Goal: Task Accomplishment & Management: Use online tool/utility

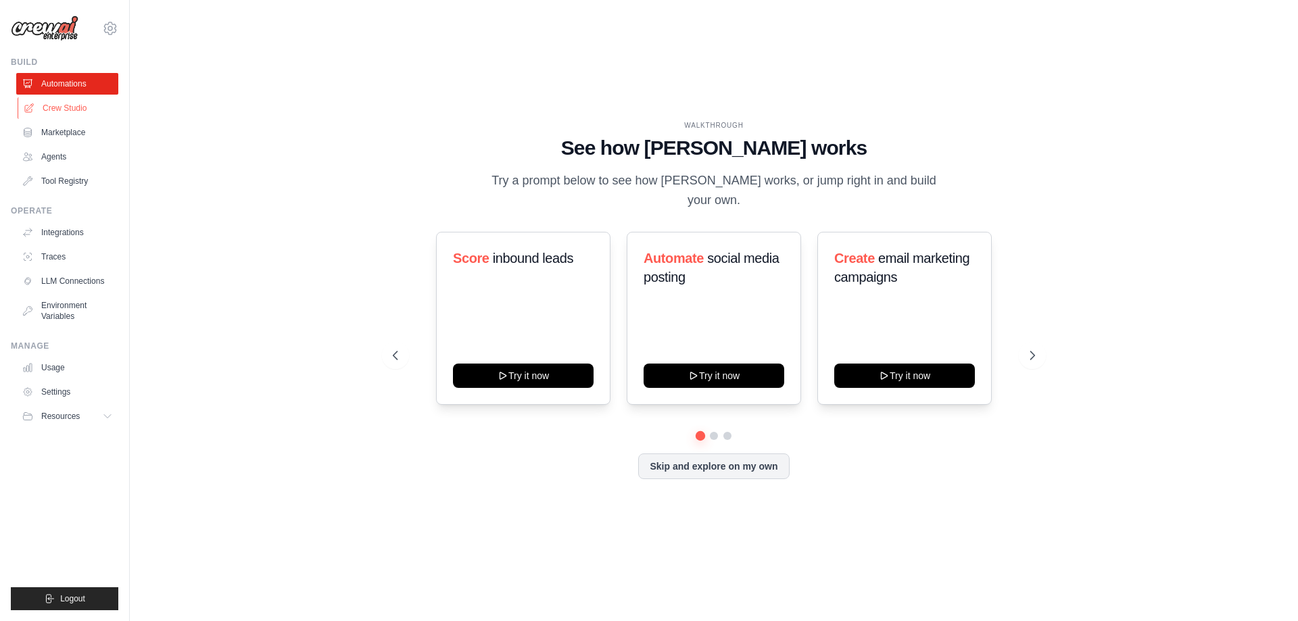
click at [64, 112] on link "Crew Studio" at bounding box center [69, 108] width 102 height 22
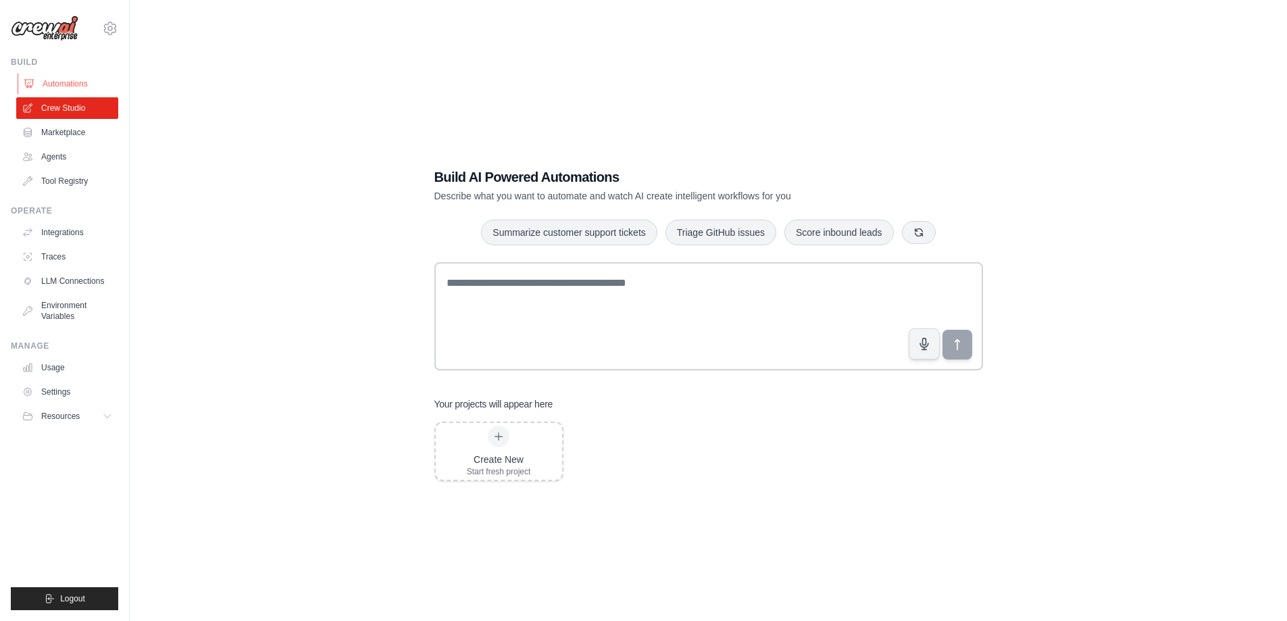
click at [53, 86] on link "Automations" at bounding box center [69, 84] width 102 height 22
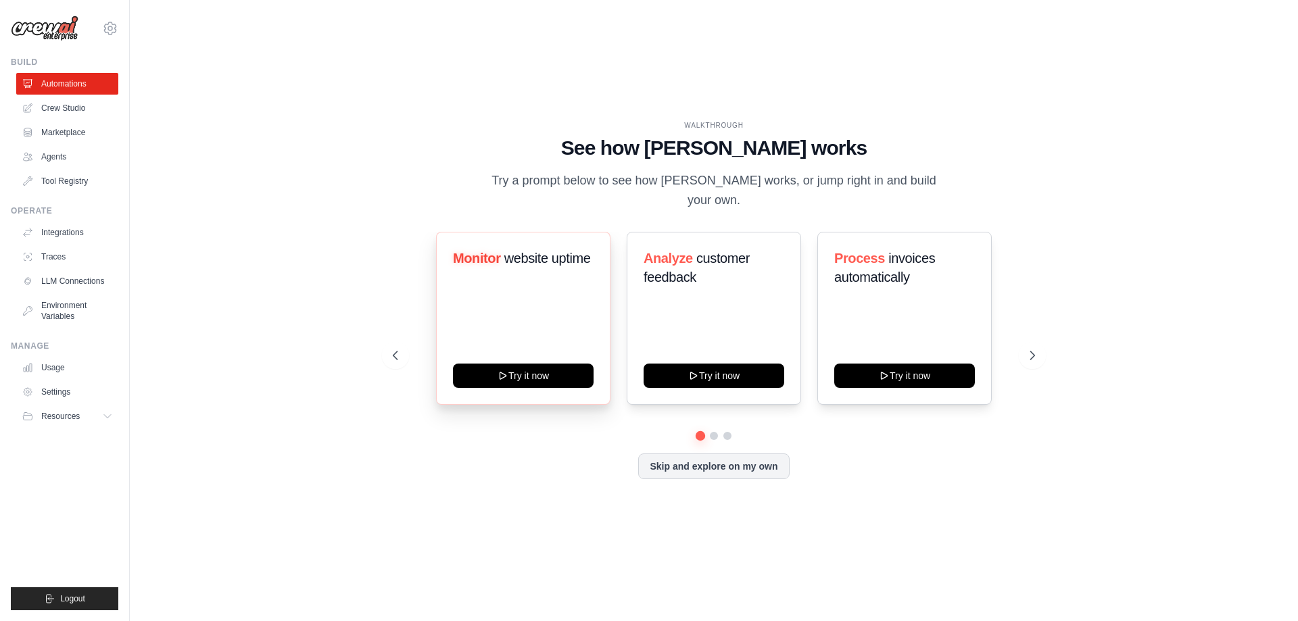
click at [526, 351] on div "Monitor website uptime Try it now" at bounding box center [523, 318] width 174 height 173
click at [543, 372] on button "Try it now" at bounding box center [523, 374] width 141 height 24
click at [66, 105] on link "Crew Studio" at bounding box center [69, 108] width 102 height 22
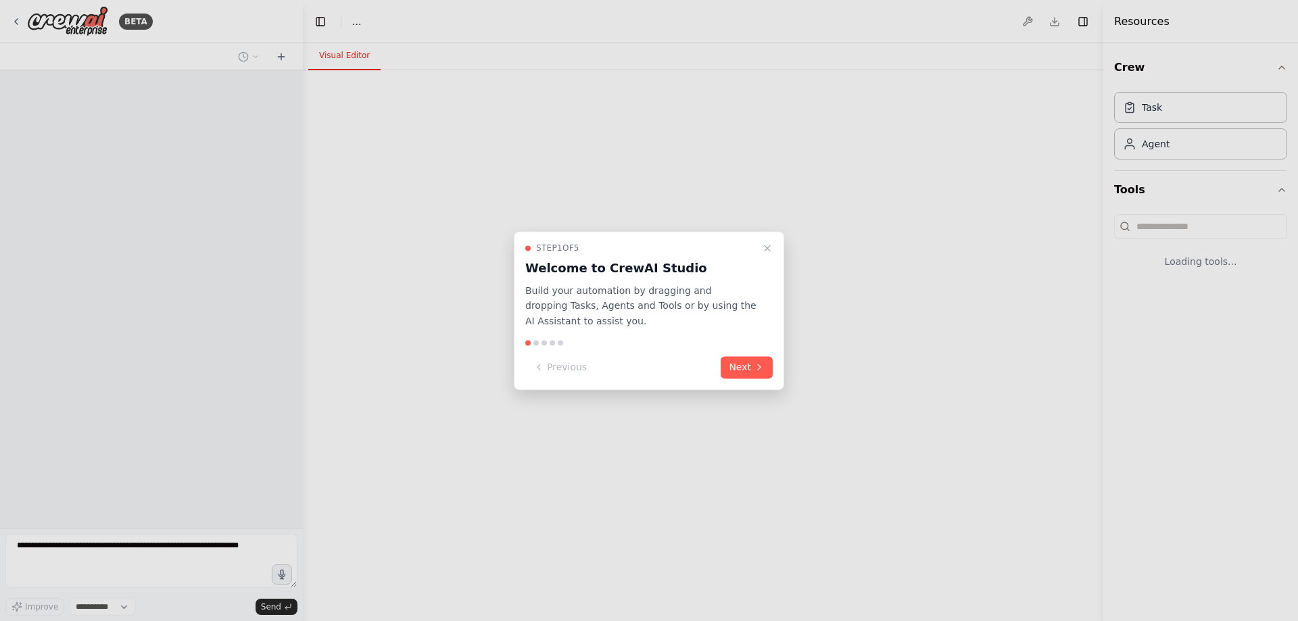
select select "****"
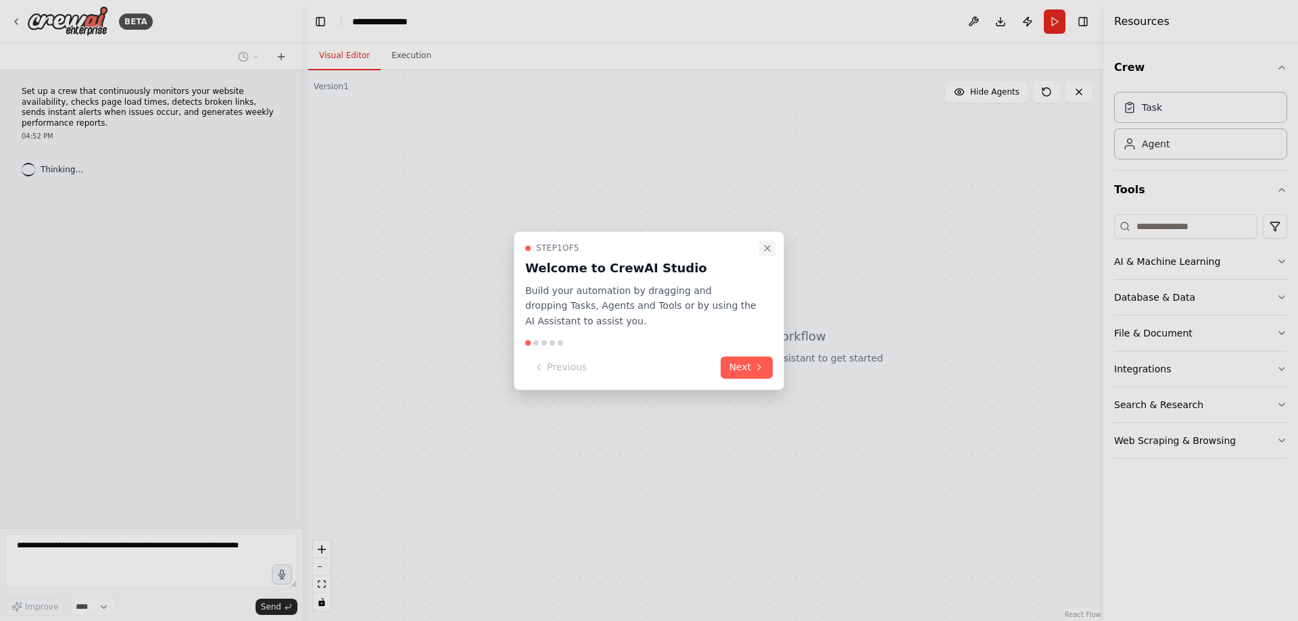
click at [765, 251] on icon "Close walkthrough" at bounding box center [767, 248] width 11 height 11
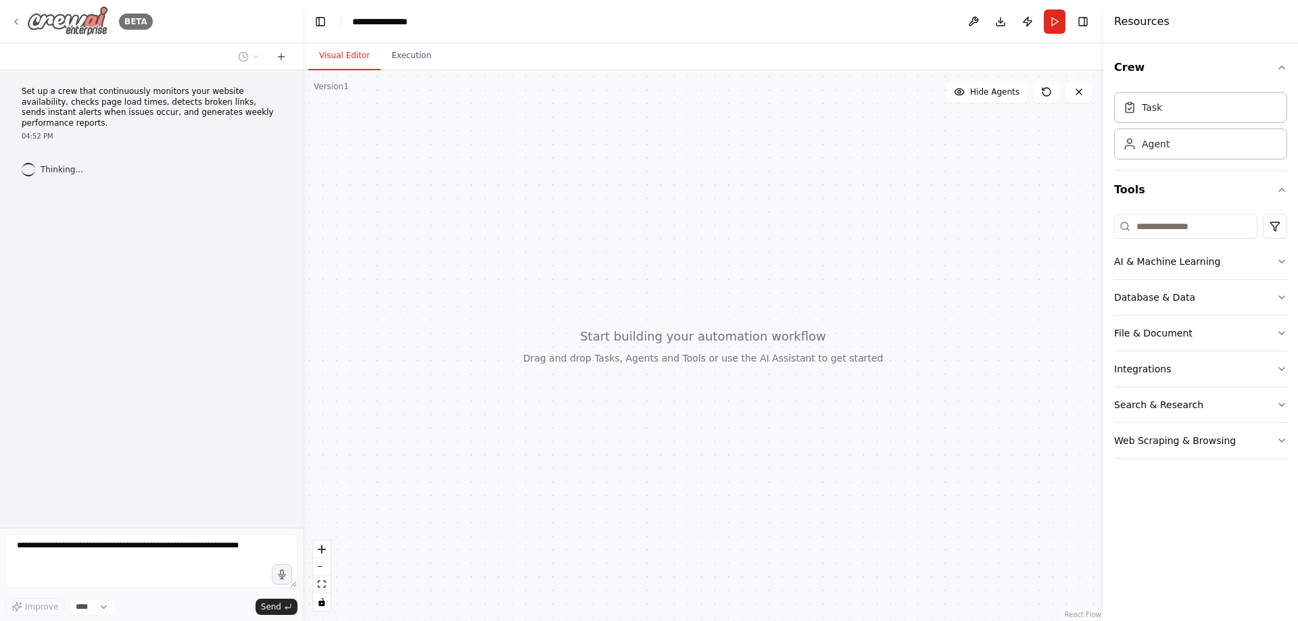
click at [20, 18] on icon at bounding box center [16, 21] width 11 height 11
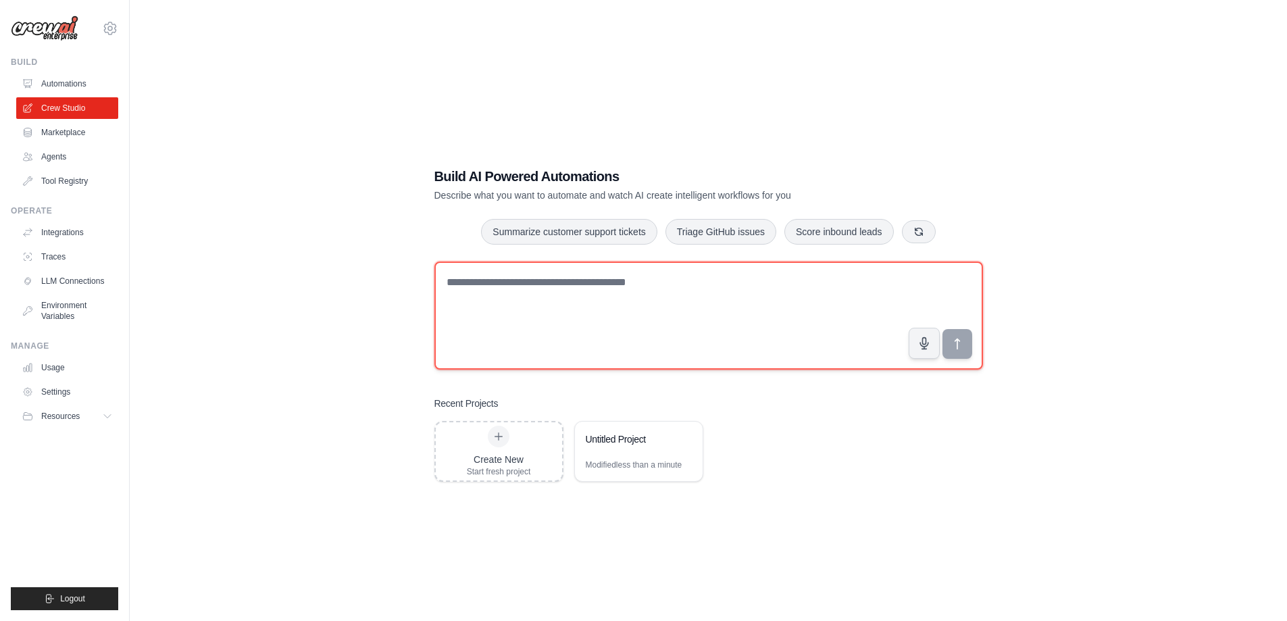
click at [763, 341] on textarea at bounding box center [709, 316] width 549 height 108
type textarea "*"
type textarea "**********"
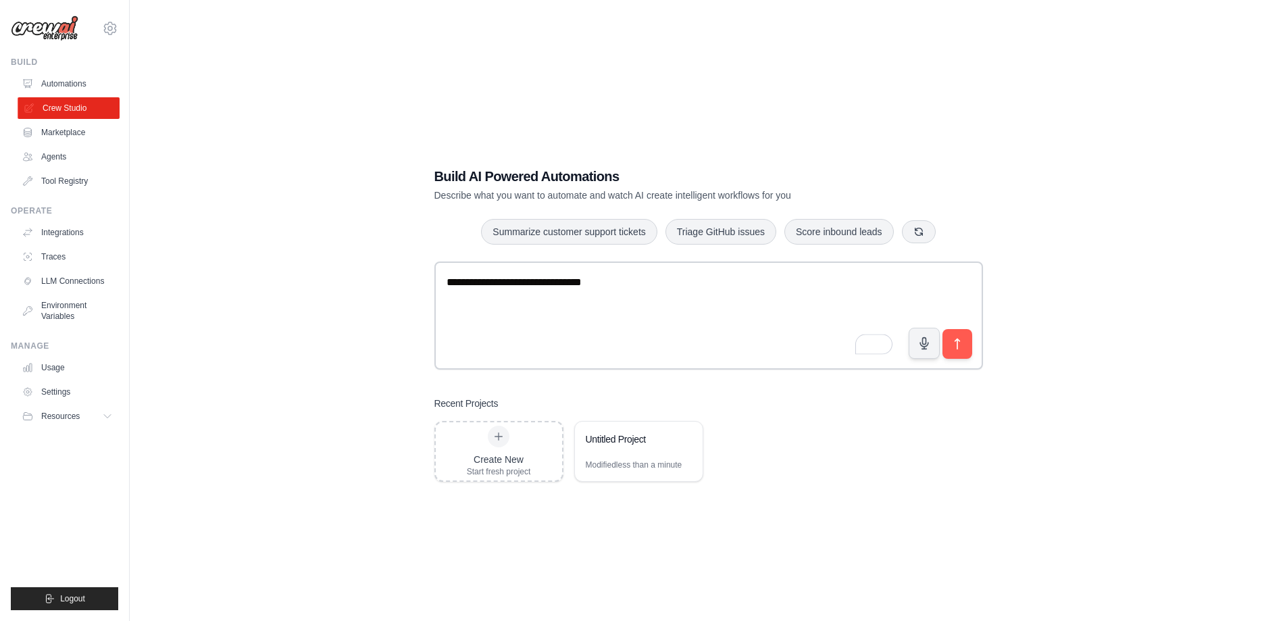
click at [103, 114] on link "Crew Studio" at bounding box center [69, 108] width 102 height 22
click at [521, 460] on div "Create New" at bounding box center [499, 460] width 64 height 14
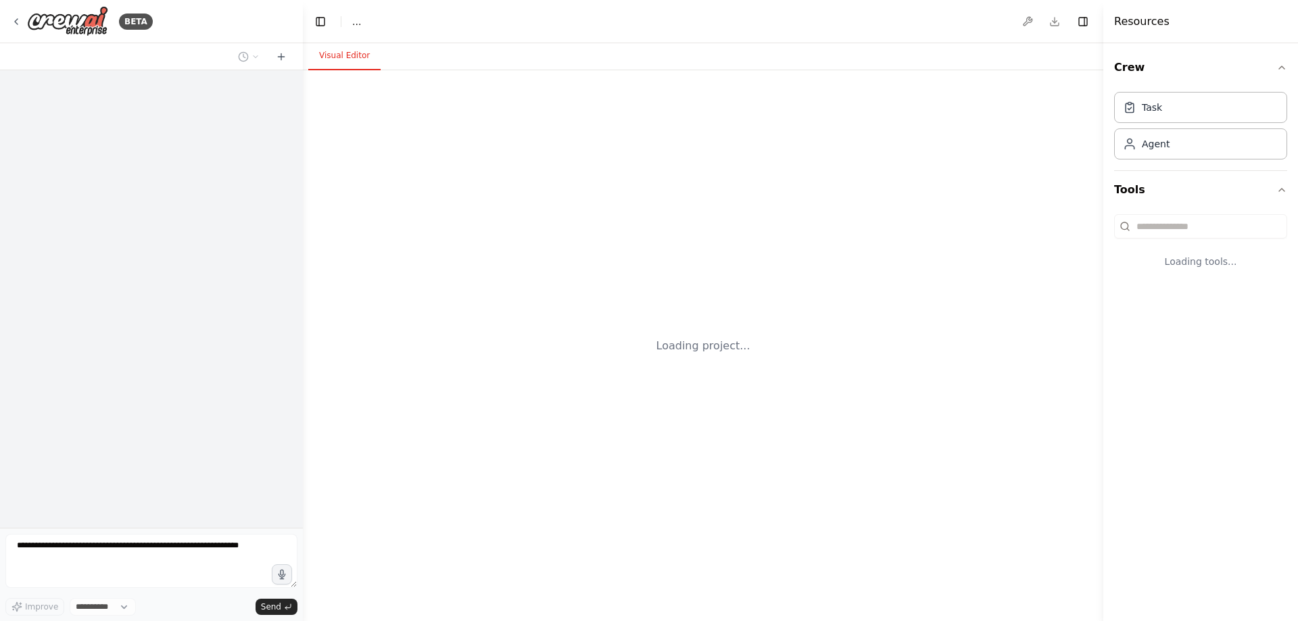
select select "****"
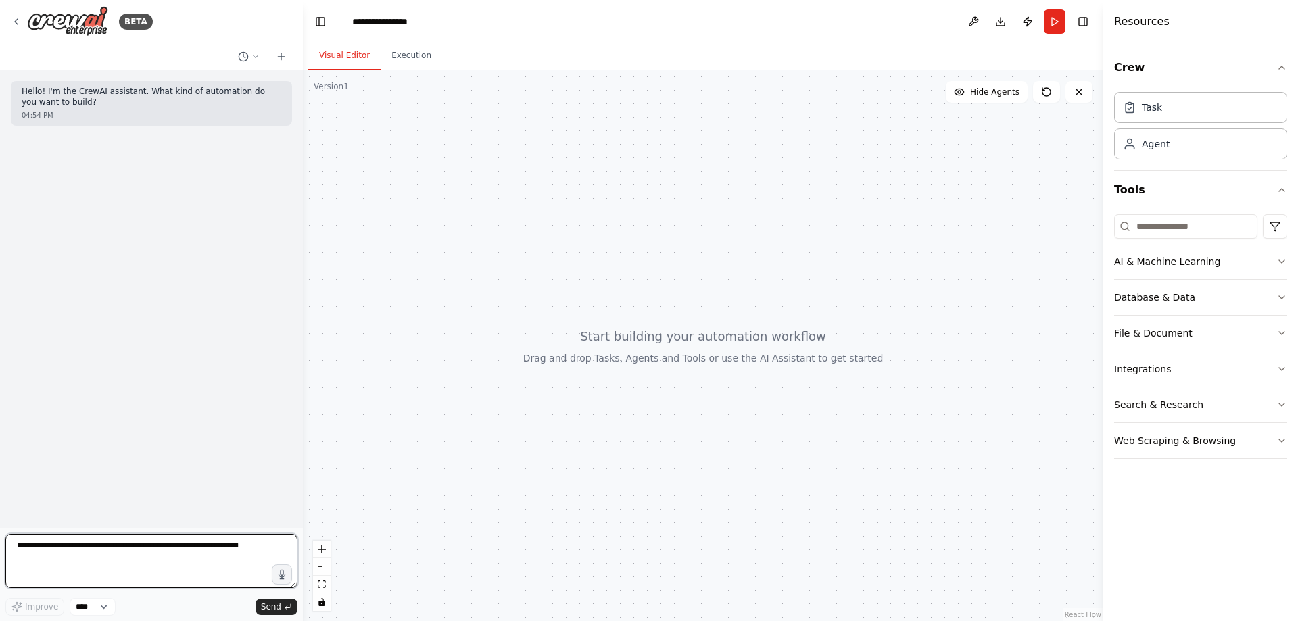
click at [137, 535] on textarea at bounding box center [151, 561] width 292 height 54
paste textarea "**********"
type textarea "**********"
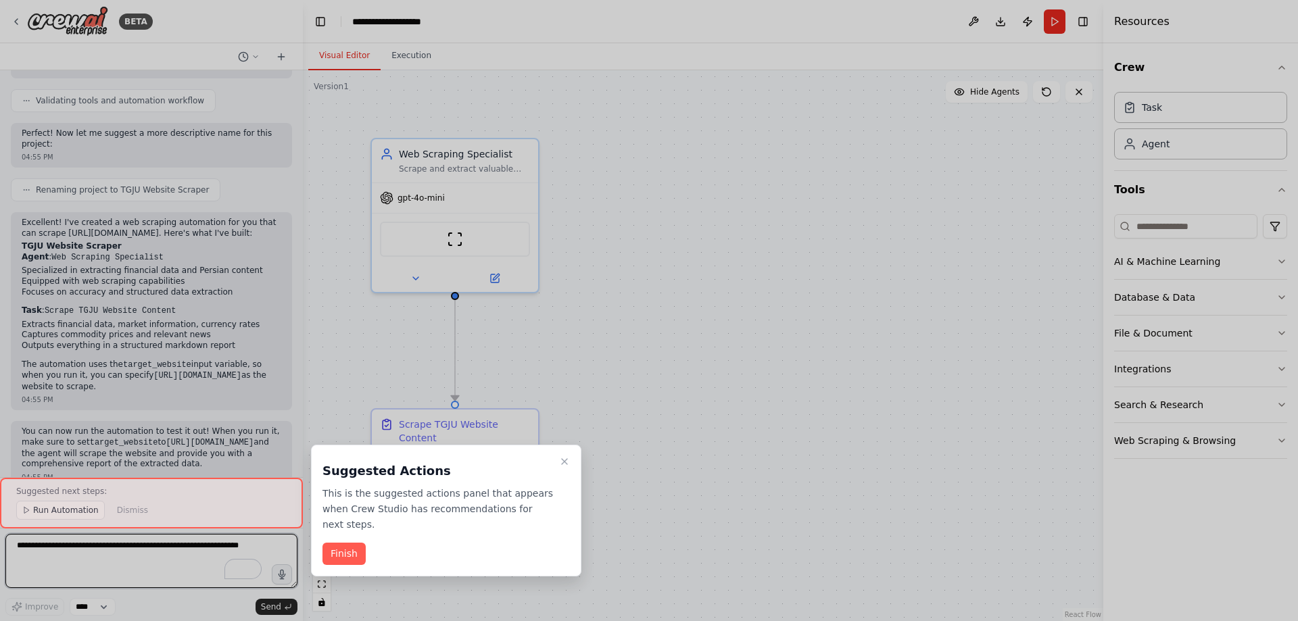
scroll to position [572, 0]
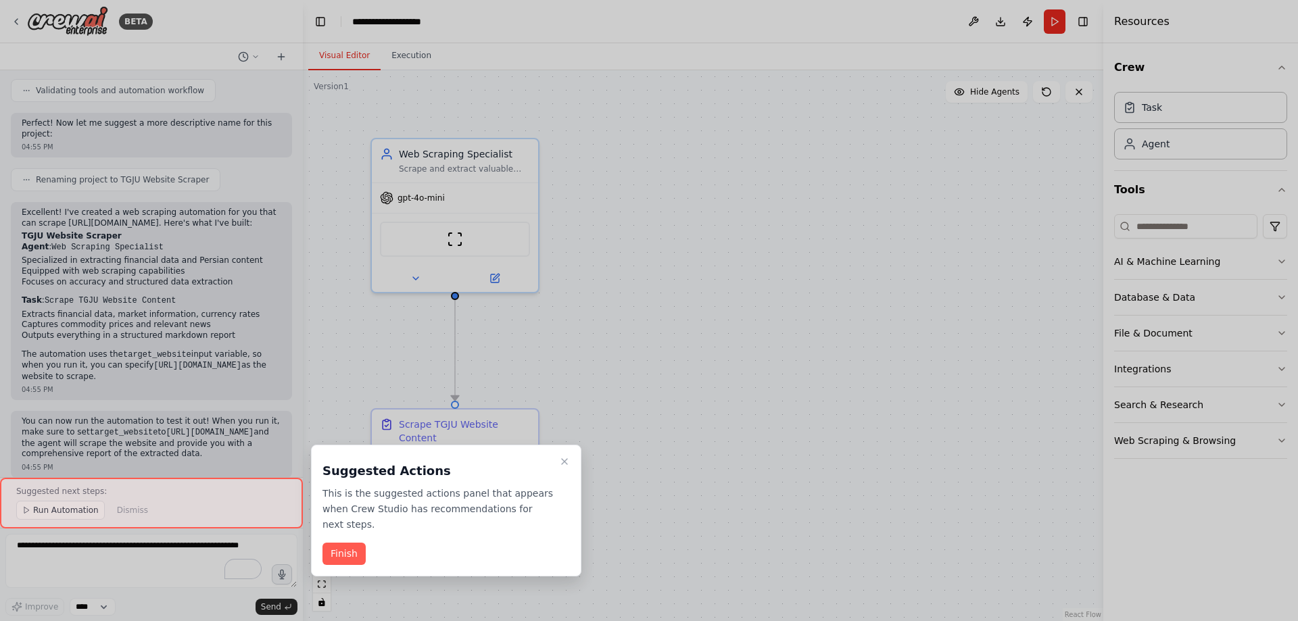
click at [45, 509] on div at bounding box center [151, 503] width 303 height 51
drag, startPoint x: 345, startPoint y: 534, endPoint x: 209, endPoint y: 534, distance: 135.8
click at [342, 543] on button "Finish" at bounding box center [343, 554] width 43 height 22
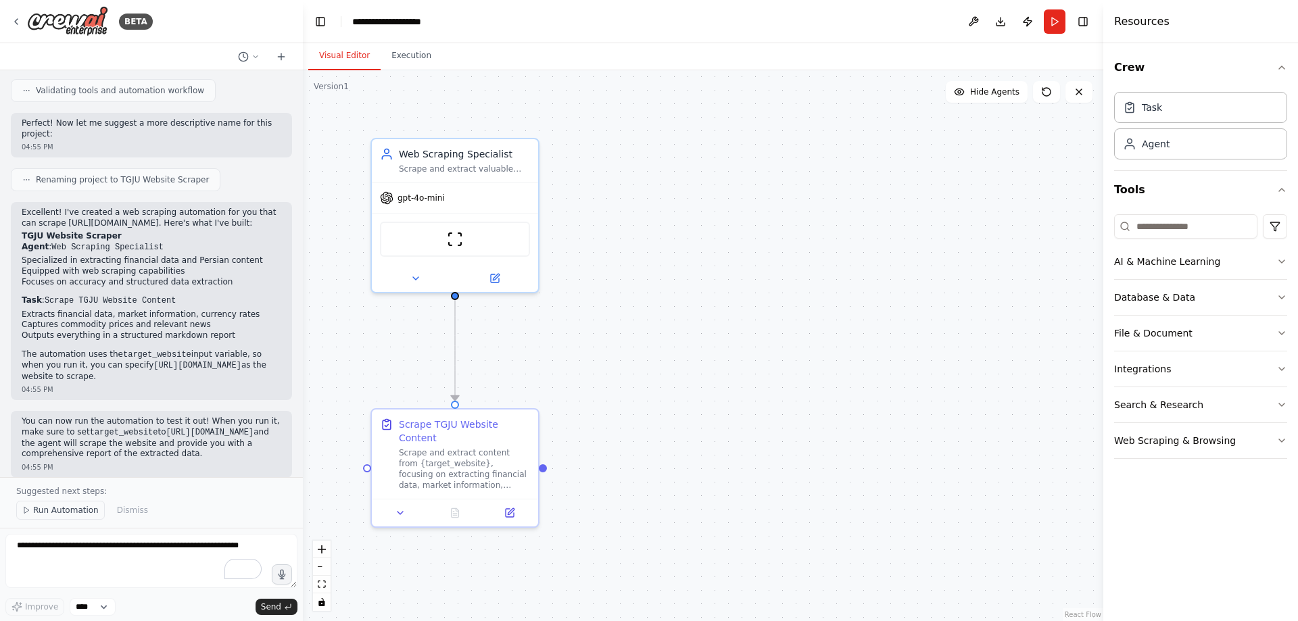
click at [73, 512] on span "Run Automation" at bounding box center [66, 510] width 66 height 11
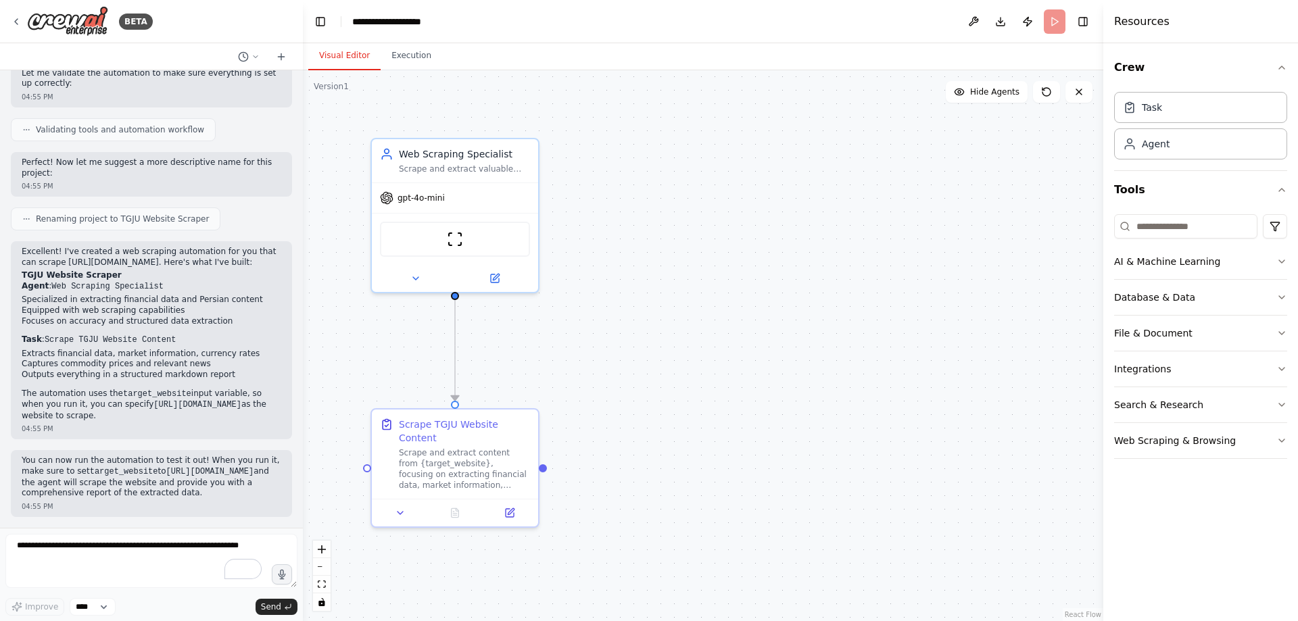
scroll to position [521, 0]
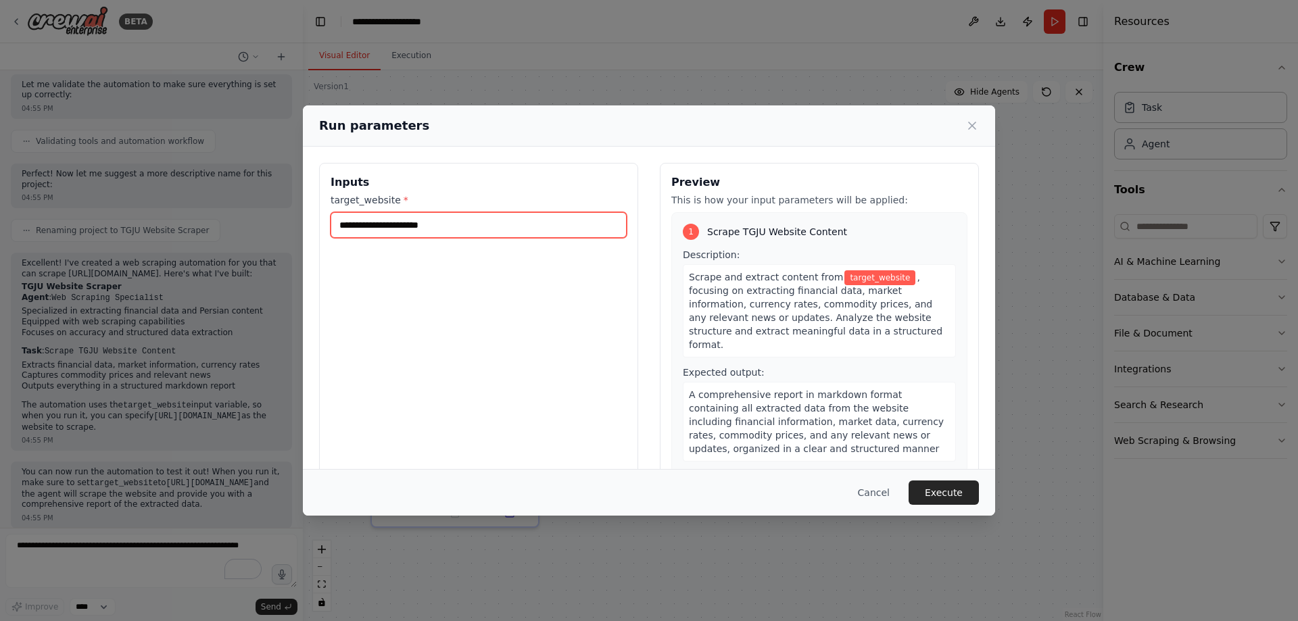
click at [372, 228] on input "target_website *" at bounding box center [478, 225] width 296 height 26
paste input "**********"
type input "**********"
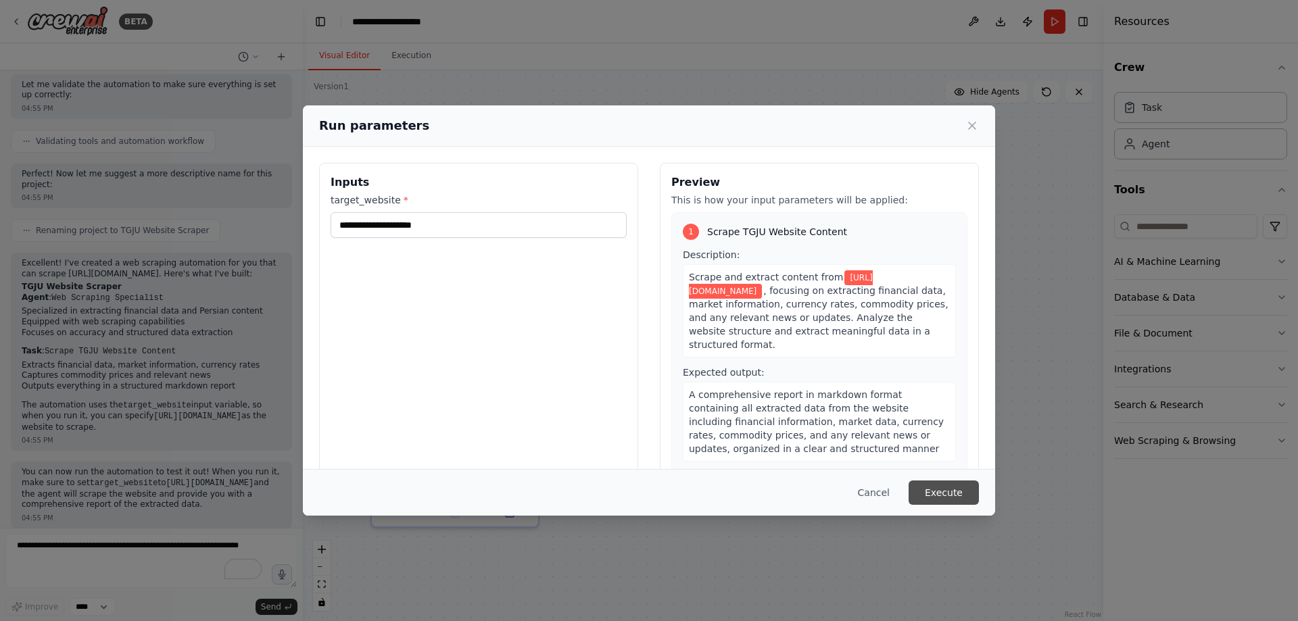
click at [957, 489] on button "Execute" at bounding box center [943, 493] width 70 height 24
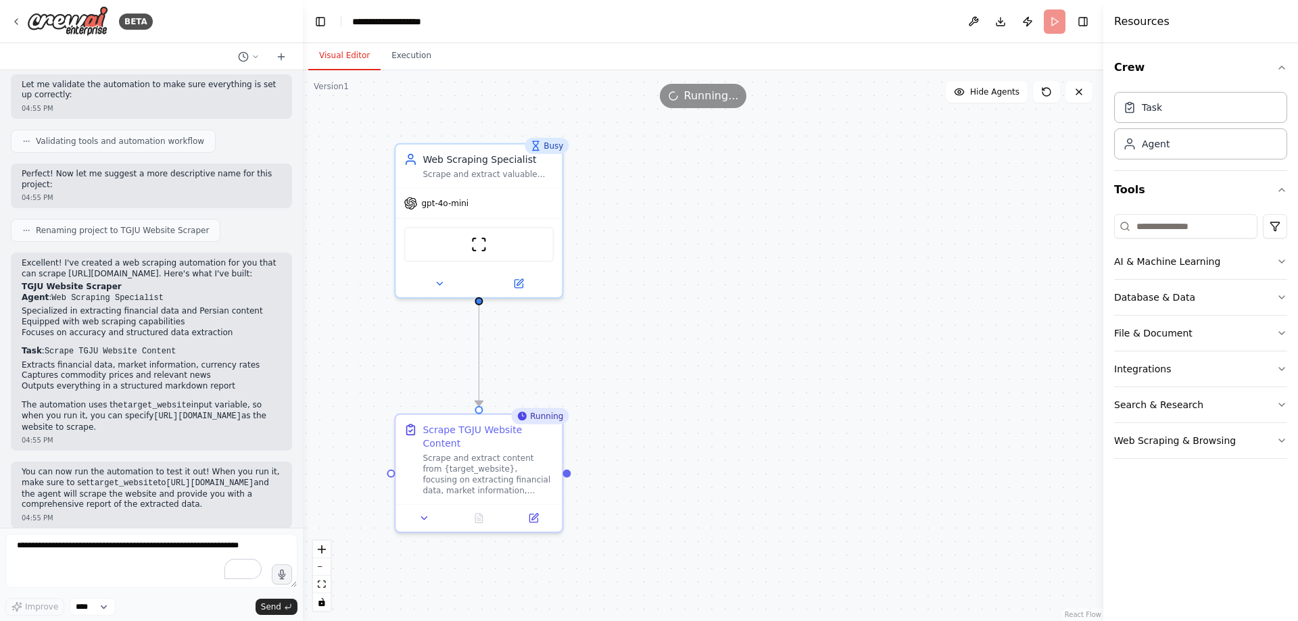
scroll to position [572, 0]
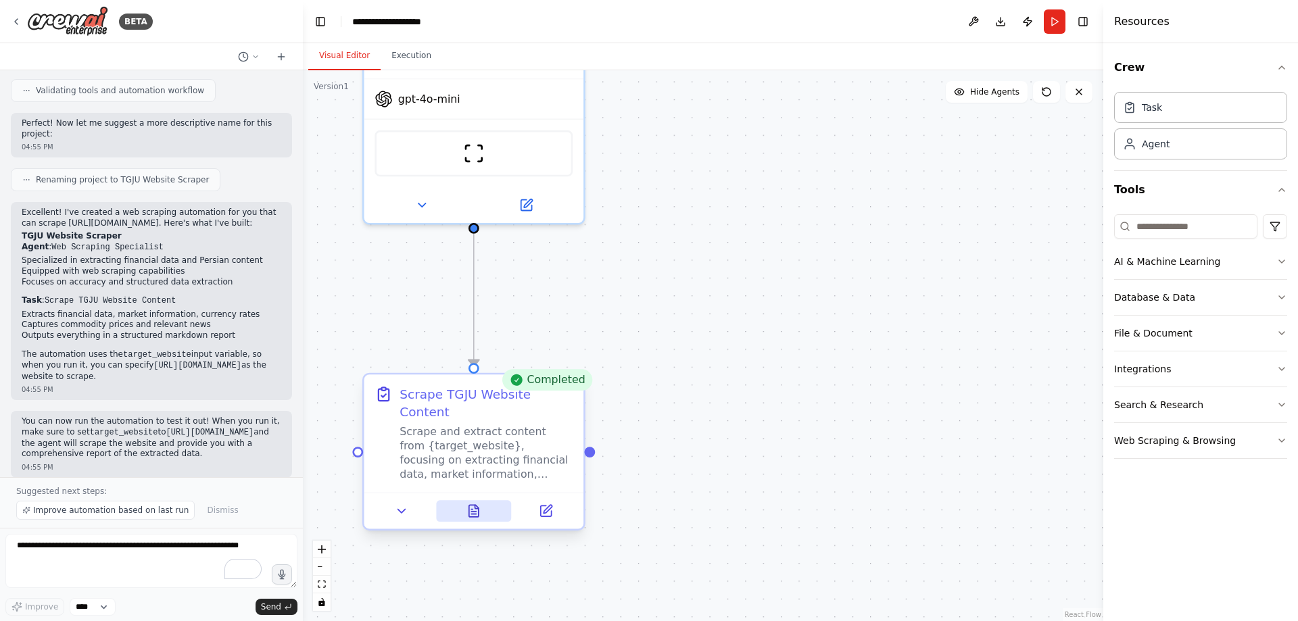
click at [470, 505] on icon at bounding box center [473, 511] width 9 height 12
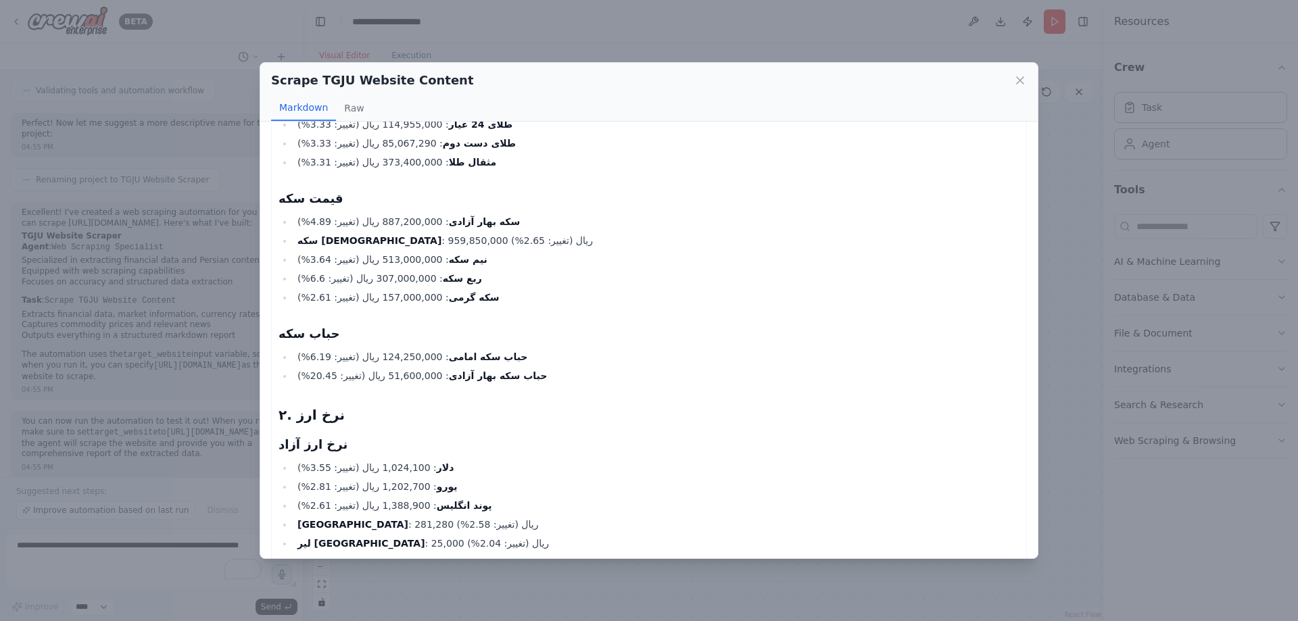
scroll to position [0, 0]
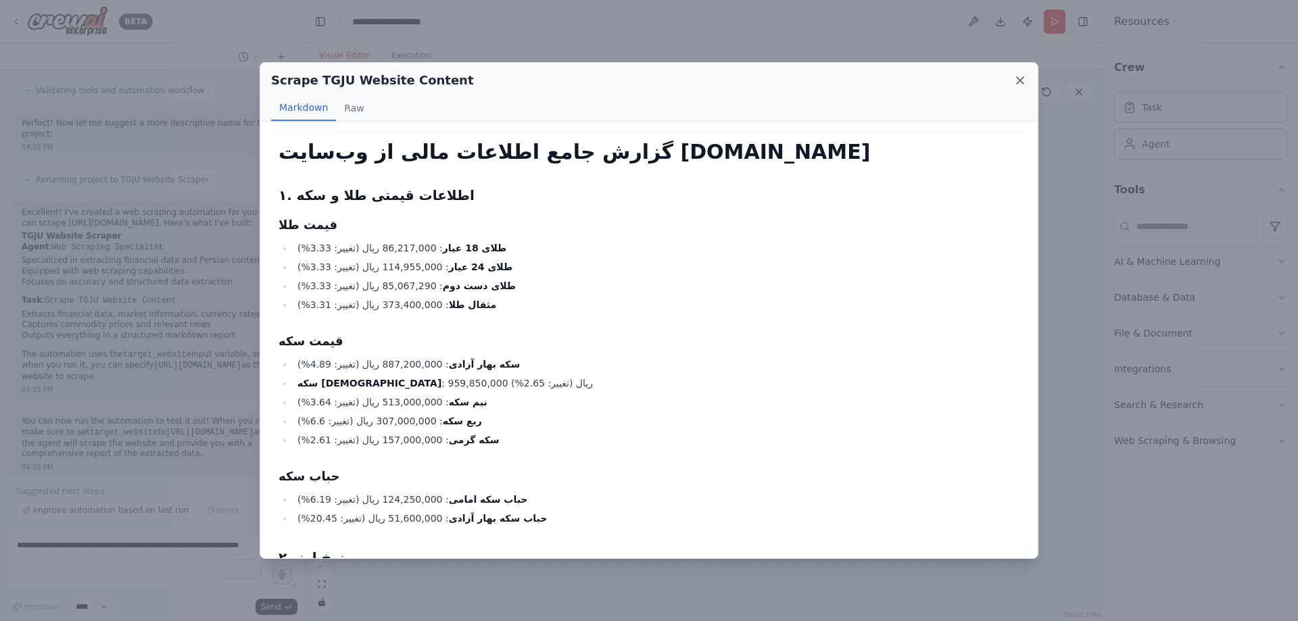
click at [1018, 82] on icon at bounding box center [1019, 80] width 7 height 7
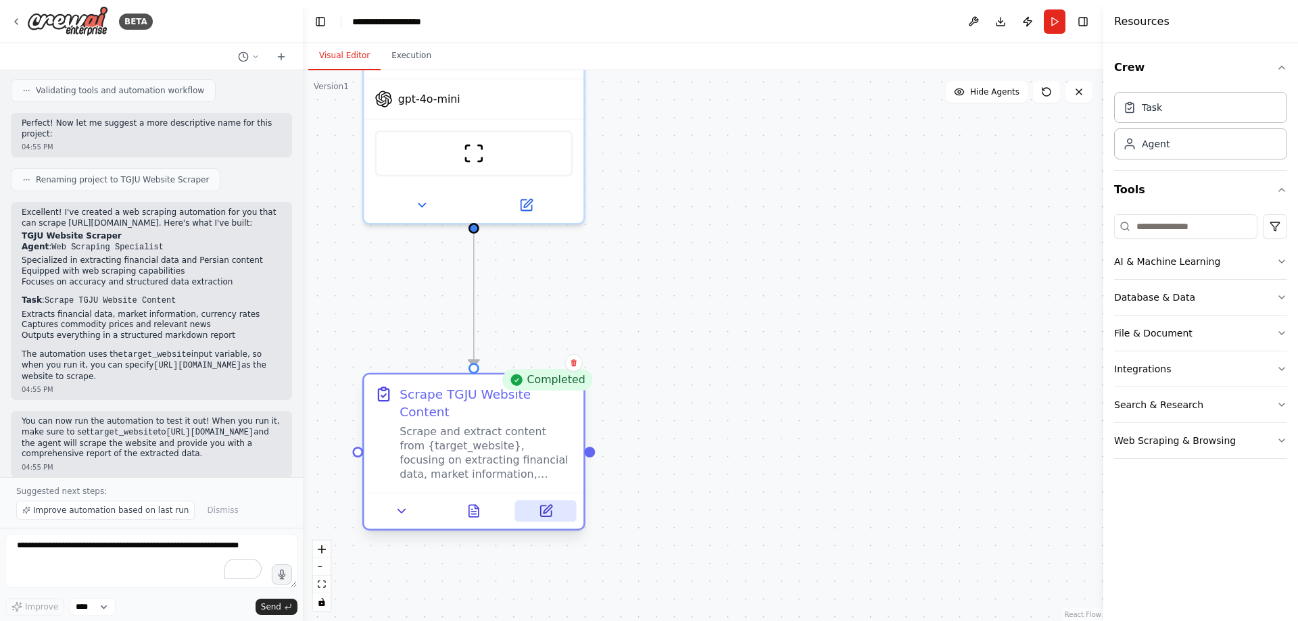
click at [543, 504] on icon at bounding box center [546, 511] width 14 height 14
click at [399, 57] on button "Execution" at bounding box center [411, 56] width 62 height 28
click at [339, 65] on button "Visual Editor" at bounding box center [344, 56] width 72 height 28
click at [483, 502] on button at bounding box center [475, 510] width 76 height 22
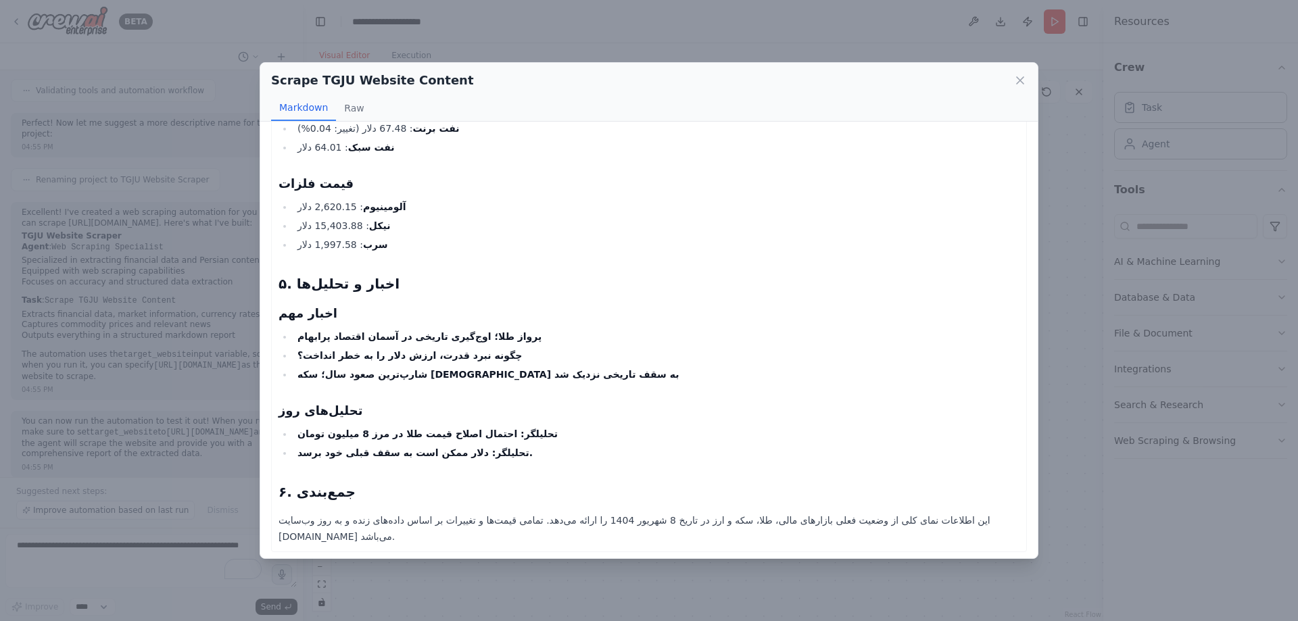
scroll to position [941, 0]
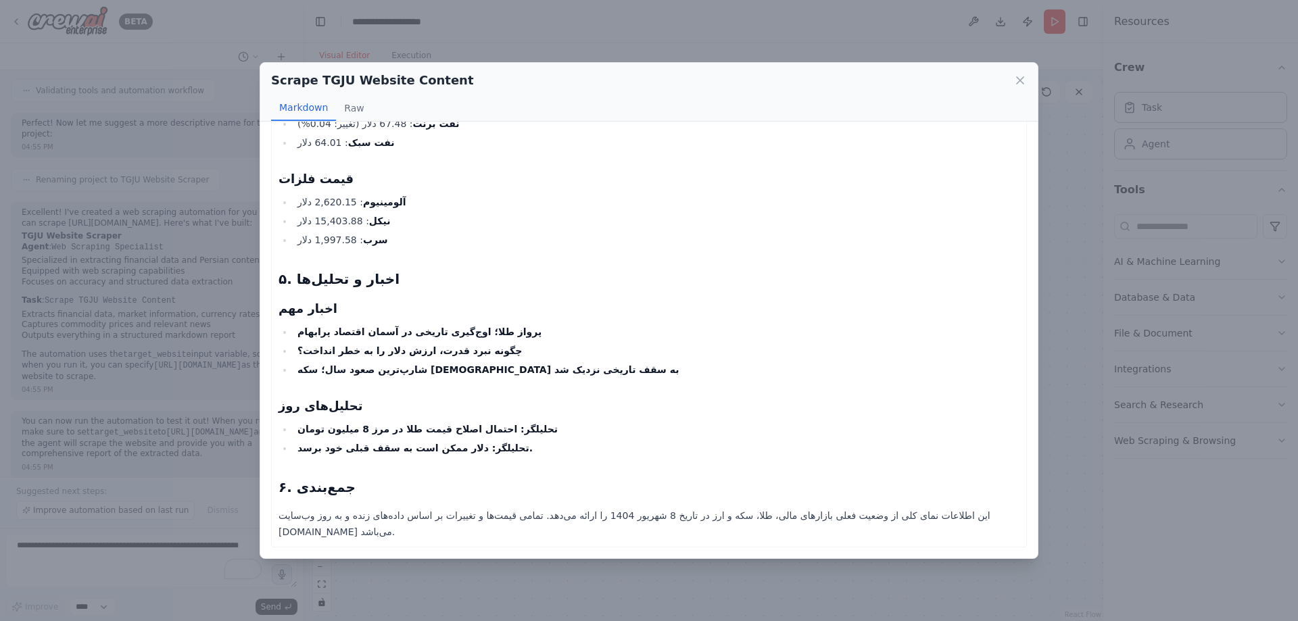
click at [449, 560] on div "Scrape TGJU Website Content Markdown Raw گزارش جامع اطلاعات مالی از وب‌سایت TGJ…" at bounding box center [649, 310] width 1298 height 621
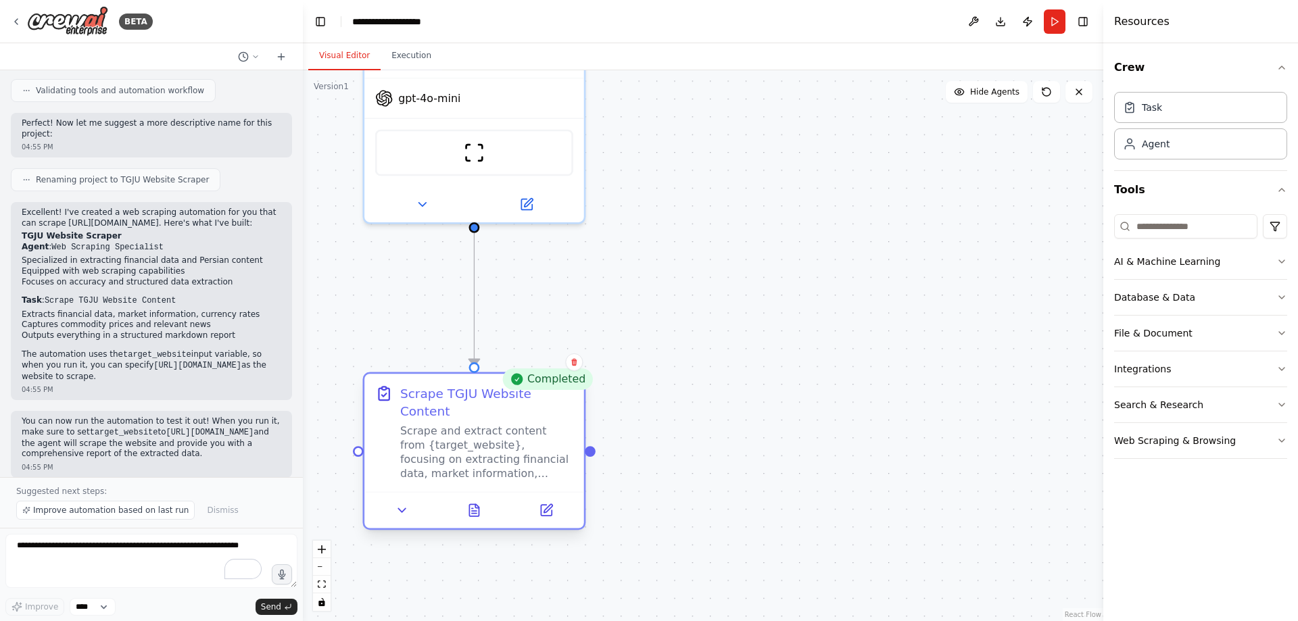
click at [549, 510] on div at bounding box center [474, 509] width 220 height 36
click at [542, 502] on button at bounding box center [547, 510] width 62 height 22
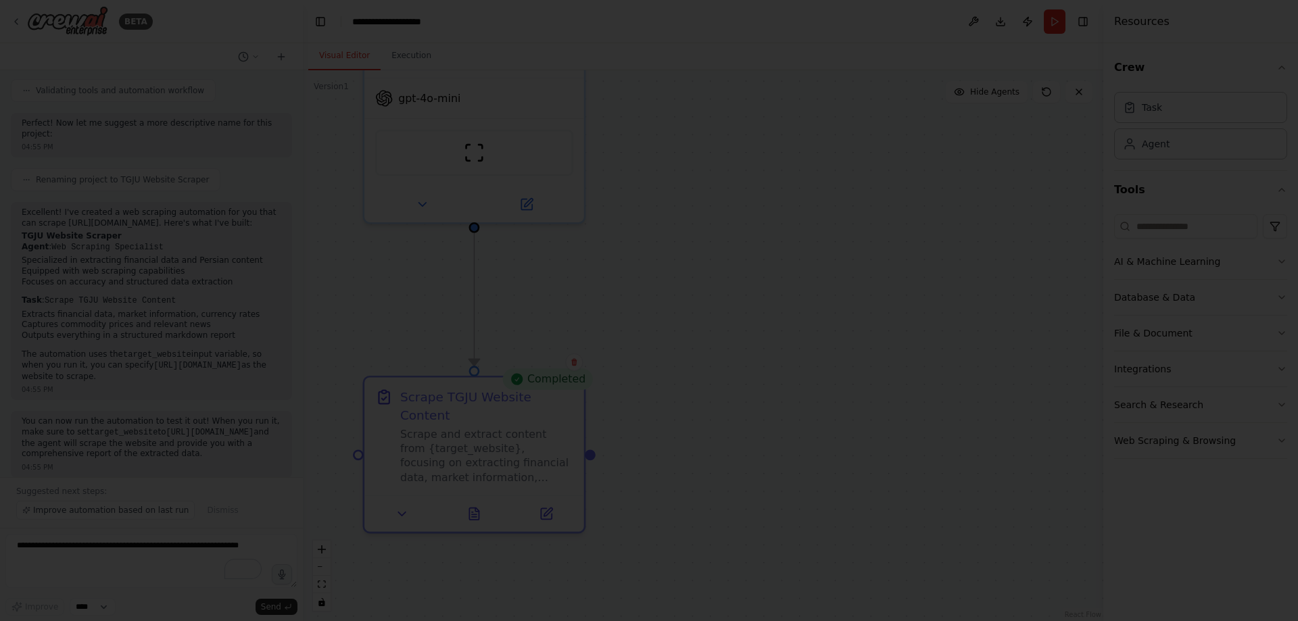
click at [550, 544] on div at bounding box center [649, 310] width 1298 height 621
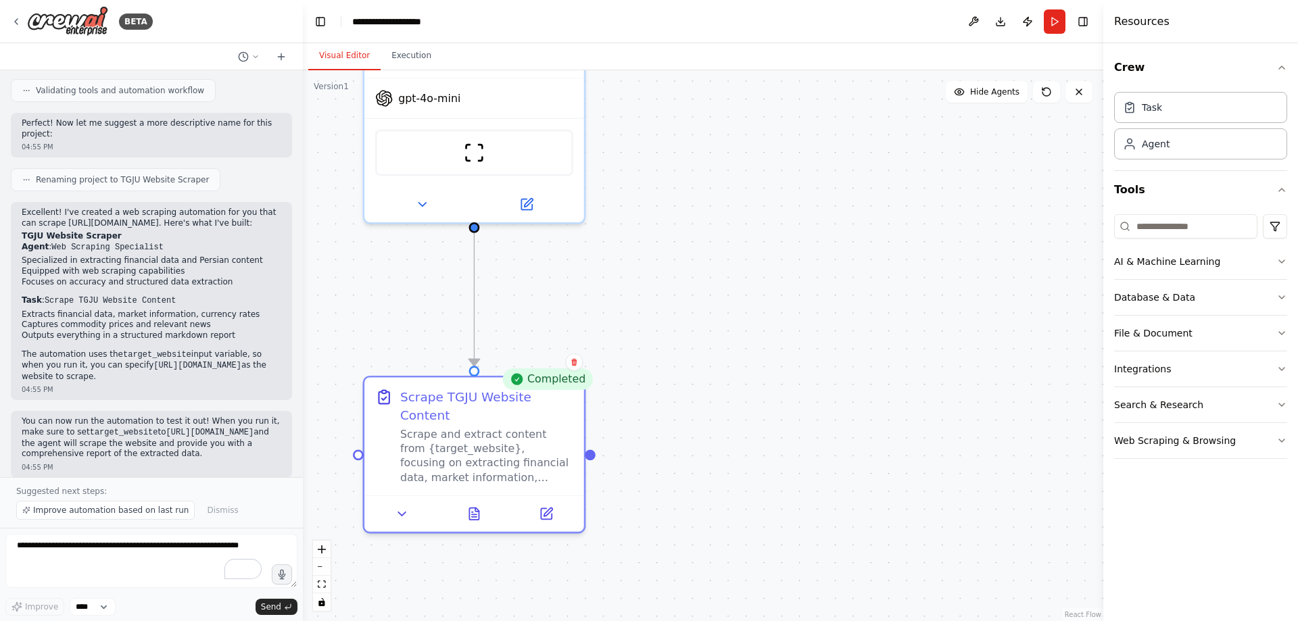
click at [621, 567] on div ".deletable-edge-delete-btn { width: 20px; height: 20px; border: 0px solid #ffff…" at bounding box center [703, 345] width 800 height 551
click at [466, 151] on img at bounding box center [475, 150] width 22 height 22
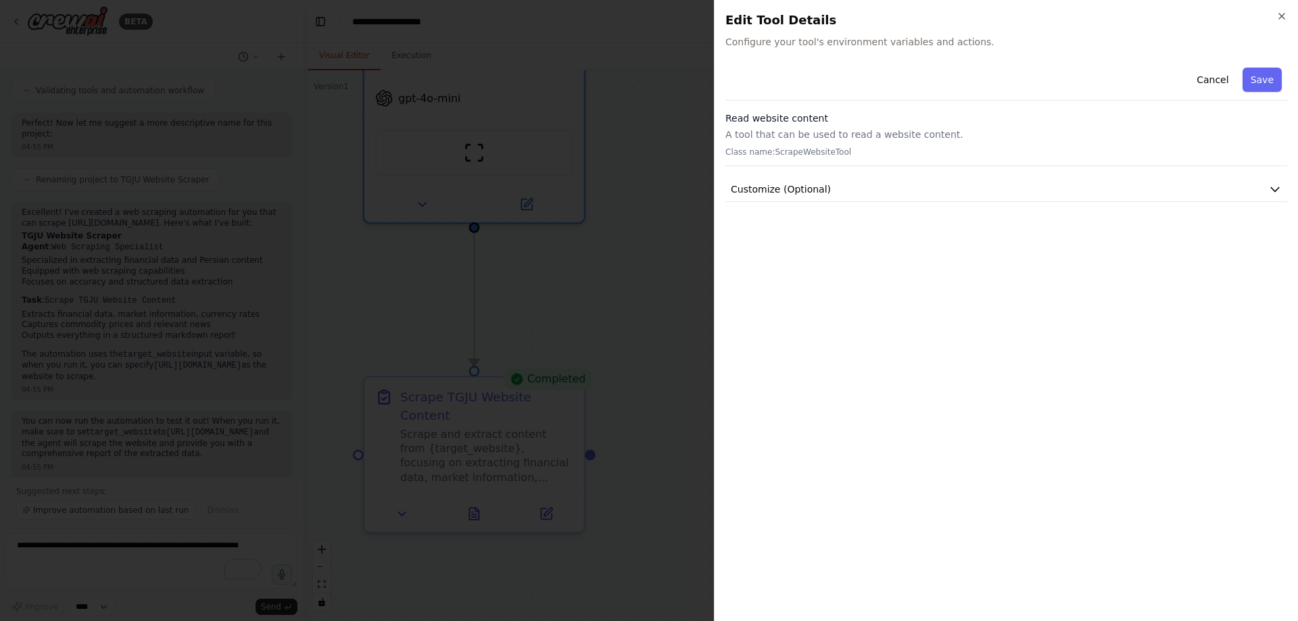
click at [1291, 9] on div "Close Edit Tool Details Configure your tool's environment variables and actions…" at bounding box center [1006, 310] width 584 height 621
click at [1284, 19] on icon "button" at bounding box center [1281, 16] width 5 height 5
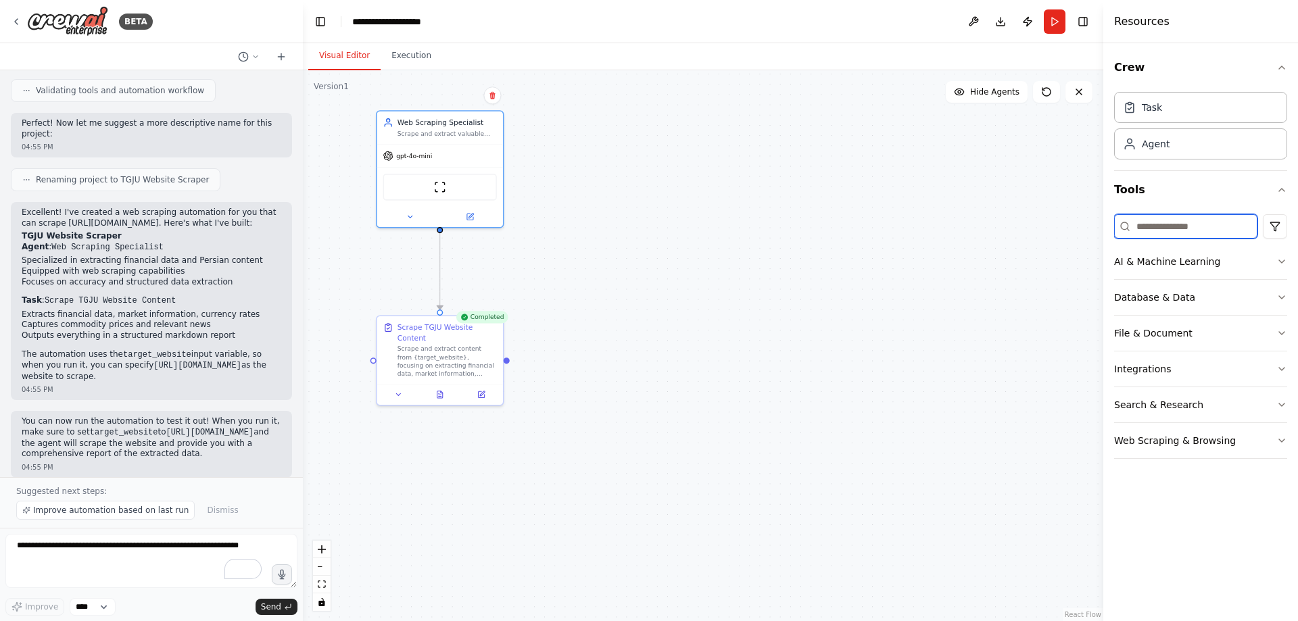
click at [1218, 230] on input at bounding box center [1185, 226] width 143 height 24
click at [1183, 257] on button "AI & Machine Learning" at bounding box center [1200, 261] width 173 height 35
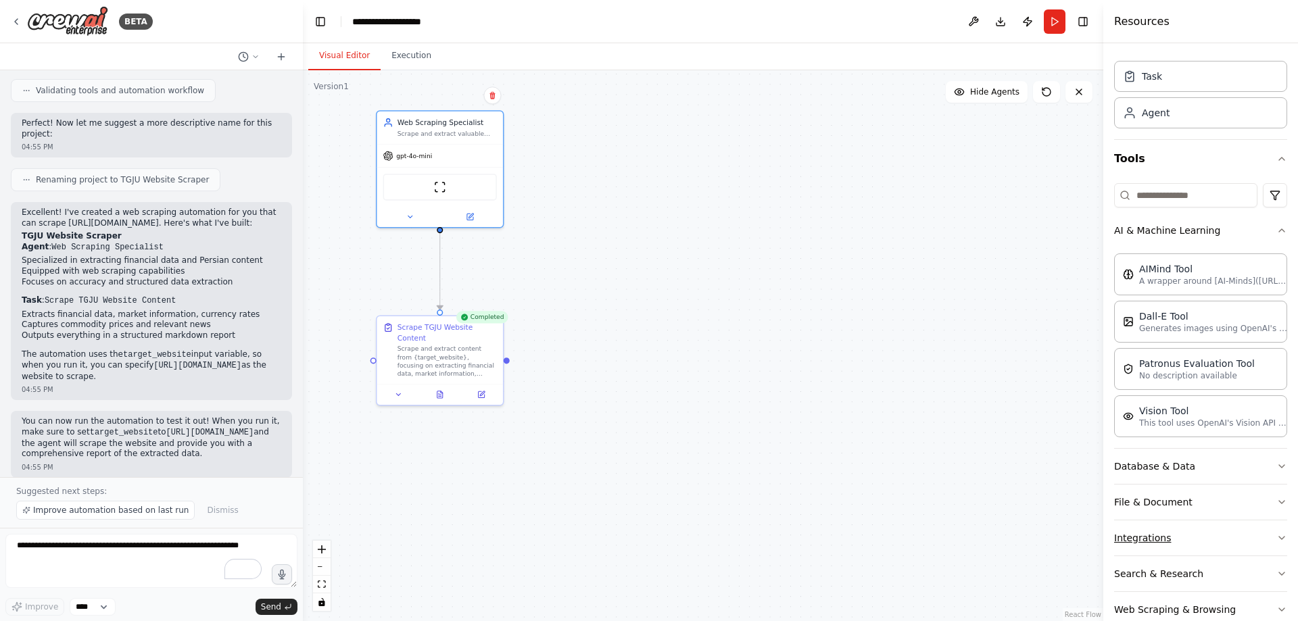
scroll to position [59, 0]
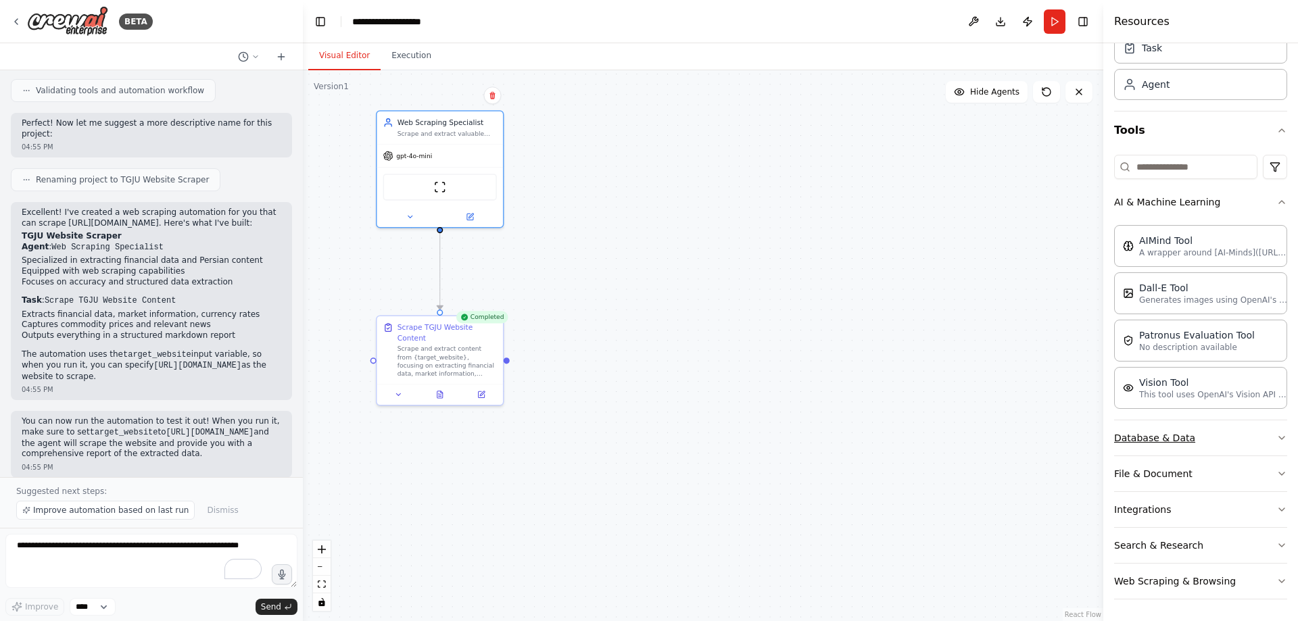
click at [1135, 439] on button "Database & Data" at bounding box center [1200, 437] width 173 height 35
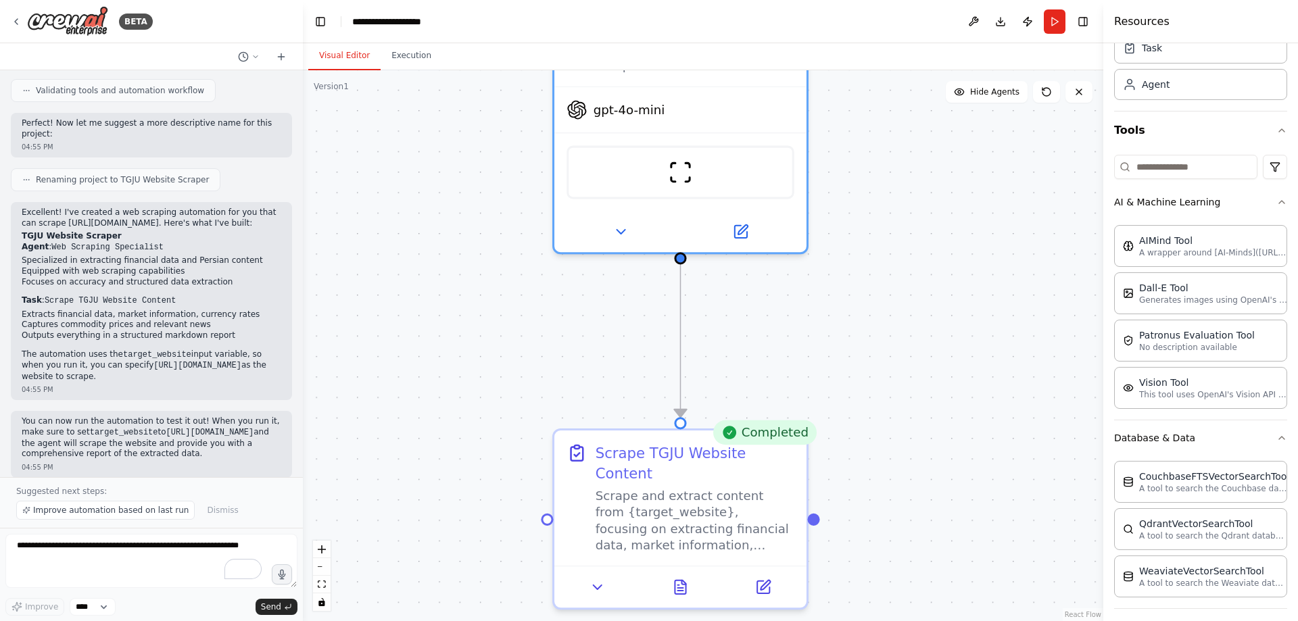
drag, startPoint x: 520, startPoint y: 295, endPoint x: 895, endPoint y: 534, distance: 444.9
click at [895, 537] on div ".deletable-edge-delete-btn { width: 20px; height: 20px; border: 0px solid #ffff…" at bounding box center [703, 345] width 800 height 551
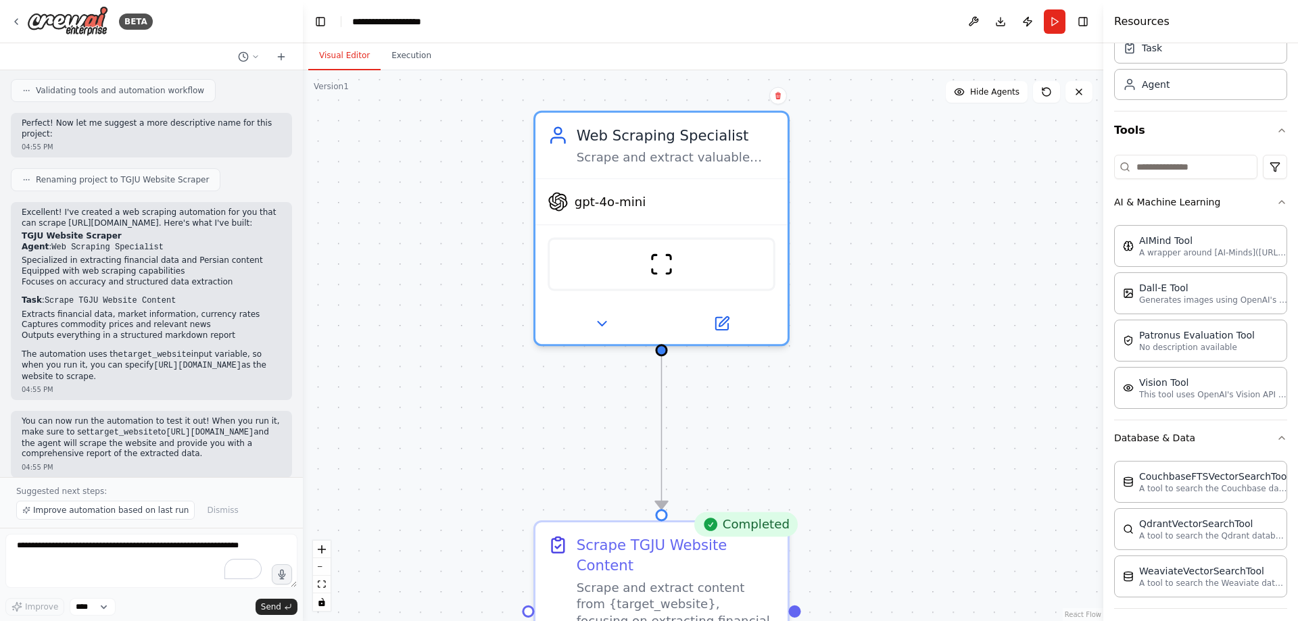
drag, startPoint x: 894, startPoint y: 347, endPoint x: 857, endPoint y: 391, distance: 58.1
click at [865, 415] on div ".deletable-edge-delete-btn { width: 20px; height: 20px; border: 0px solid #ffff…" at bounding box center [703, 345] width 800 height 551
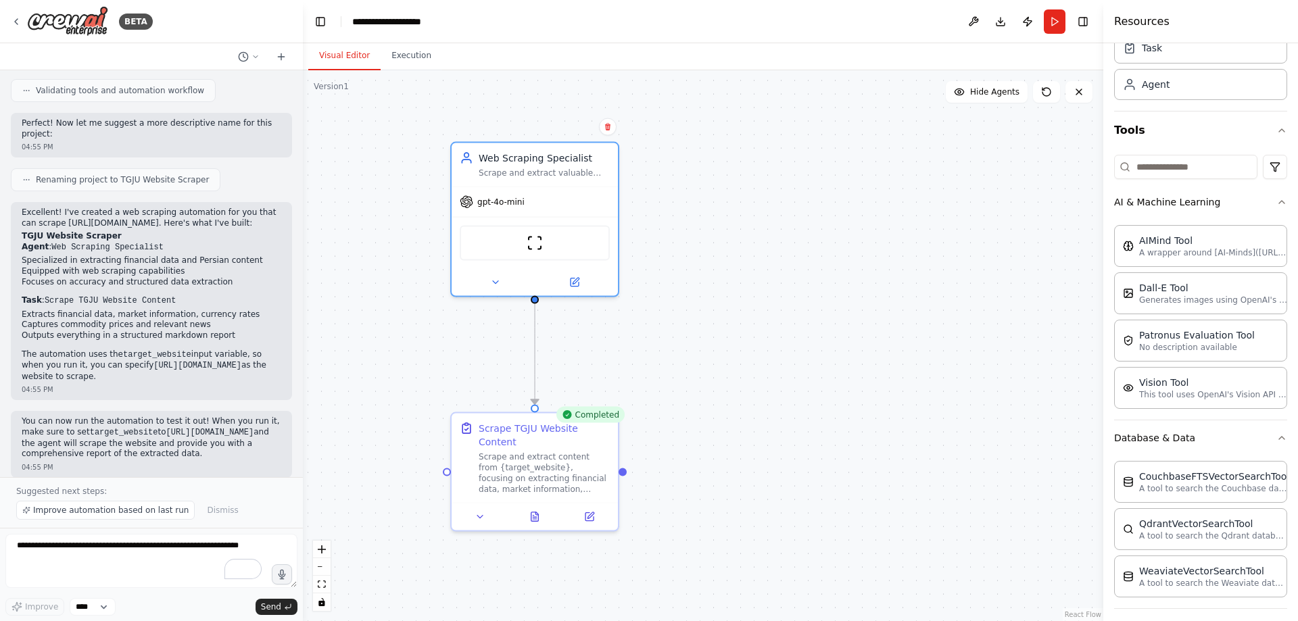
drag, startPoint x: 915, startPoint y: 287, endPoint x: 735, endPoint y: 245, distance: 185.3
click at [735, 245] on div ".deletable-edge-delete-btn { width: 20px; height: 20px; border: 0px solid #ffff…" at bounding box center [703, 345] width 800 height 551
drag, startPoint x: 539, startPoint y: 407, endPoint x: 547, endPoint y: 406, distance: 8.8
click at [547, 406] on div ".deletable-edge-delete-btn { width: 20px; height: 20px; border: 0px solid #ffff…" at bounding box center [703, 345] width 800 height 551
drag, startPoint x: 545, startPoint y: 299, endPoint x: 637, endPoint y: 462, distance: 186.7
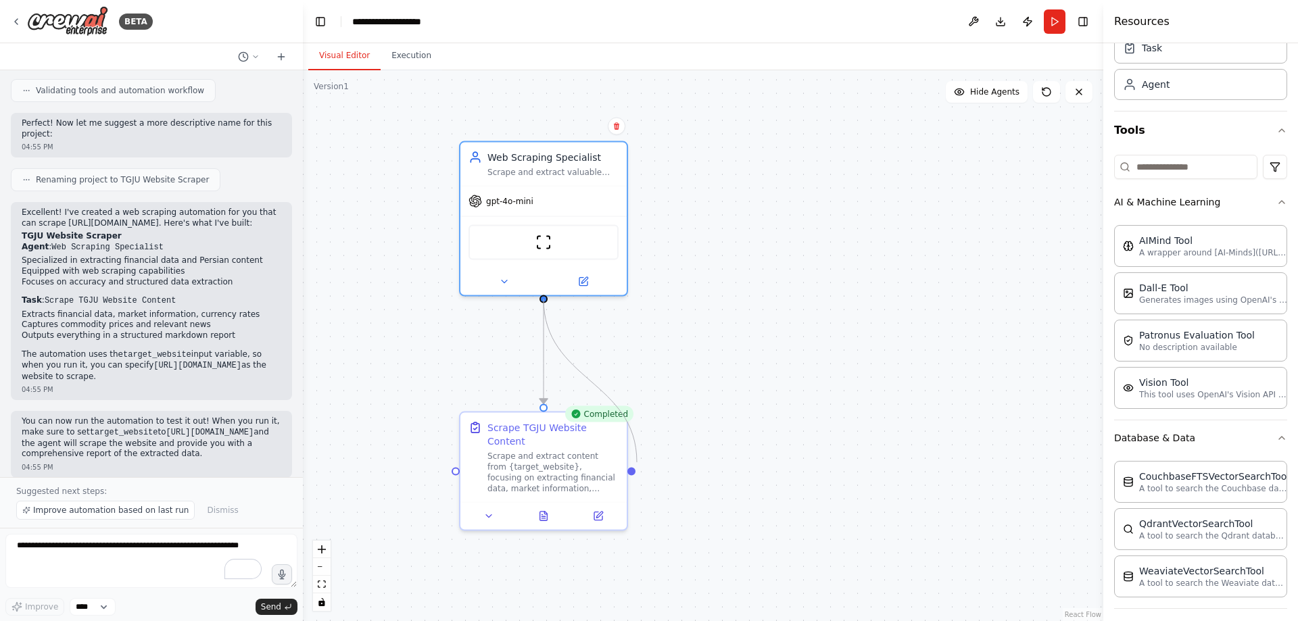
click at [637, 462] on div ".deletable-edge-delete-btn { width: 20px; height: 20px; border: 0px solid #ffff…" at bounding box center [703, 345] width 800 height 551
click at [543, 358] on icon "Edge from 8f920440-e01d-4fab-8db2-348f8d732aa1 to ebc3d23f-44dc-43a9-973b-3a0c3…" at bounding box center [543, 353] width 0 height 101
click at [541, 358] on icon at bounding box center [543, 353] width 10 height 12
click at [541, 349] on icon at bounding box center [543, 353] width 10 height 12
drag, startPoint x: 543, startPoint y: 299, endPoint x: 636, endPoint y: 468, distance: 193.0
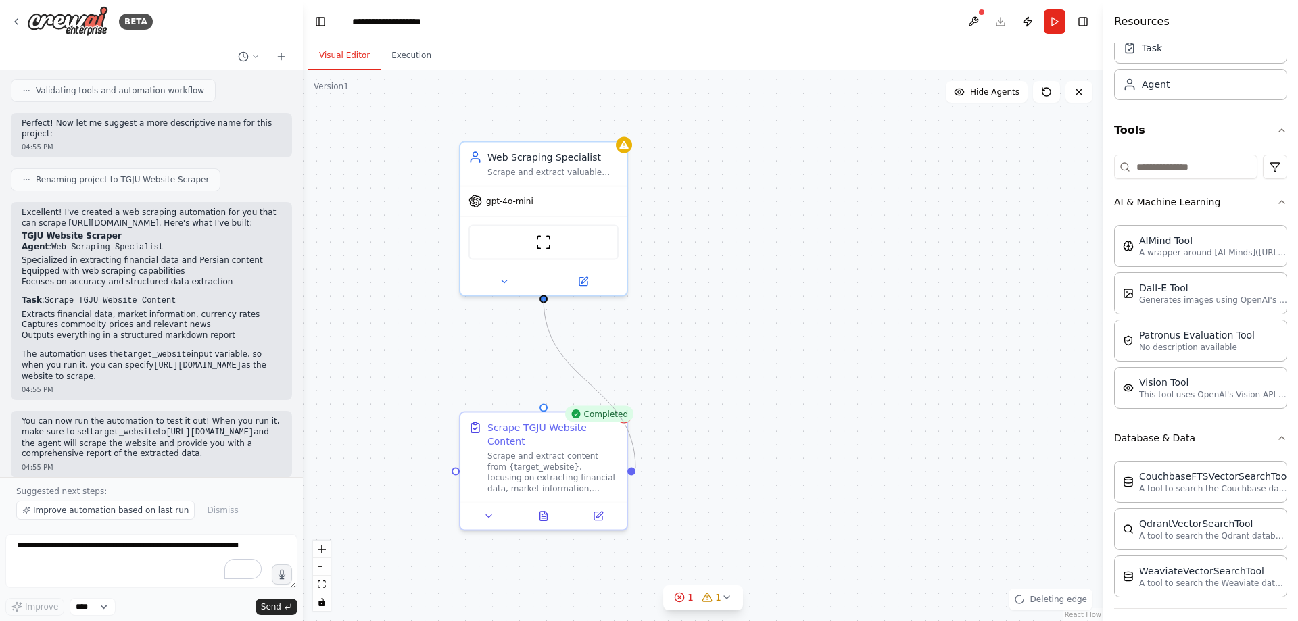
click at [636, 468] on div "Web Scraping Specialist Scrape and extract valuable content from {target_websit…" at bounding box center [703, 345] width 800 height 551
drag, startPoint x: 546, startPoint y: 299, endPoint x: 633, endPoint y: 464, distance: 187.1
click at [633, 464] on div "Web Scraping Specialist Scrape and extract valuable content from {target_websit…" at bounding box center [703, 345] width 800 height 551
drag, startPoint x: 541, startPoint y: 299, endPoint x: 544, endPoint y: 404, distance: 104.8
click at [544, 404] on div "Web Scraping Specialist Scrape and extract valuable content from {target_websit…" at bounding box center [791, 349] width 800 height 551
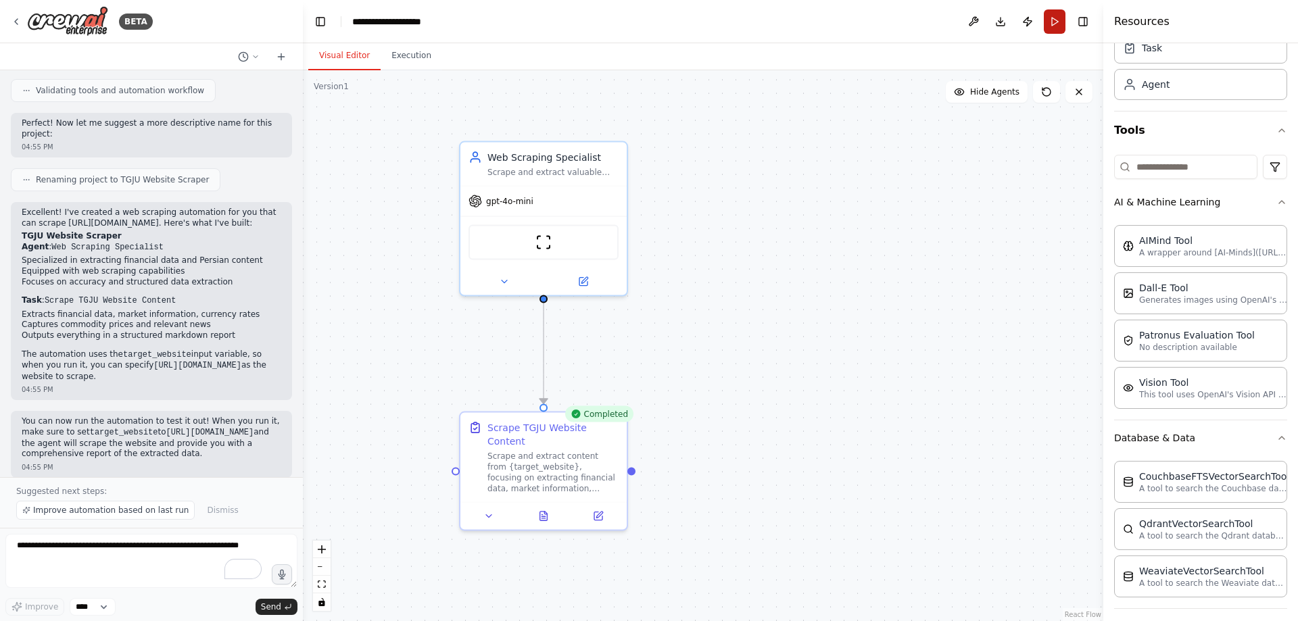
click at [1057, 28] on button "Run" at bounding box center [1055, 21] width 22 height 24
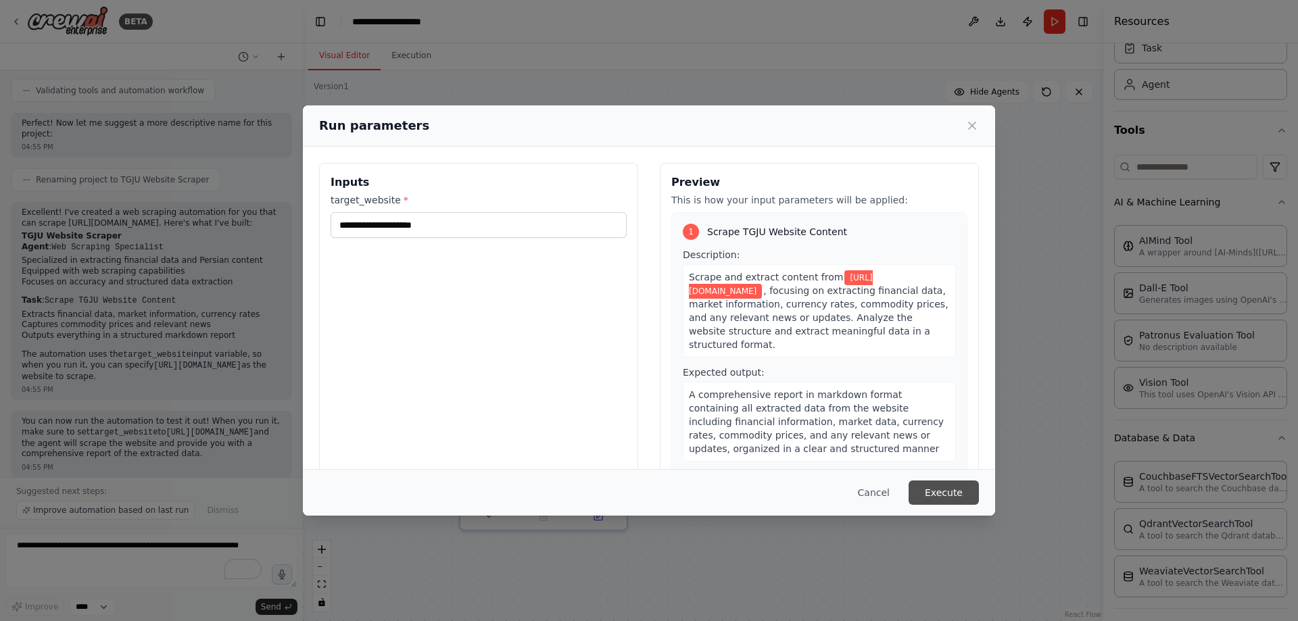
click at [935, 495] on button "Execute" at bounding box center [943, 493] width 70 height 24
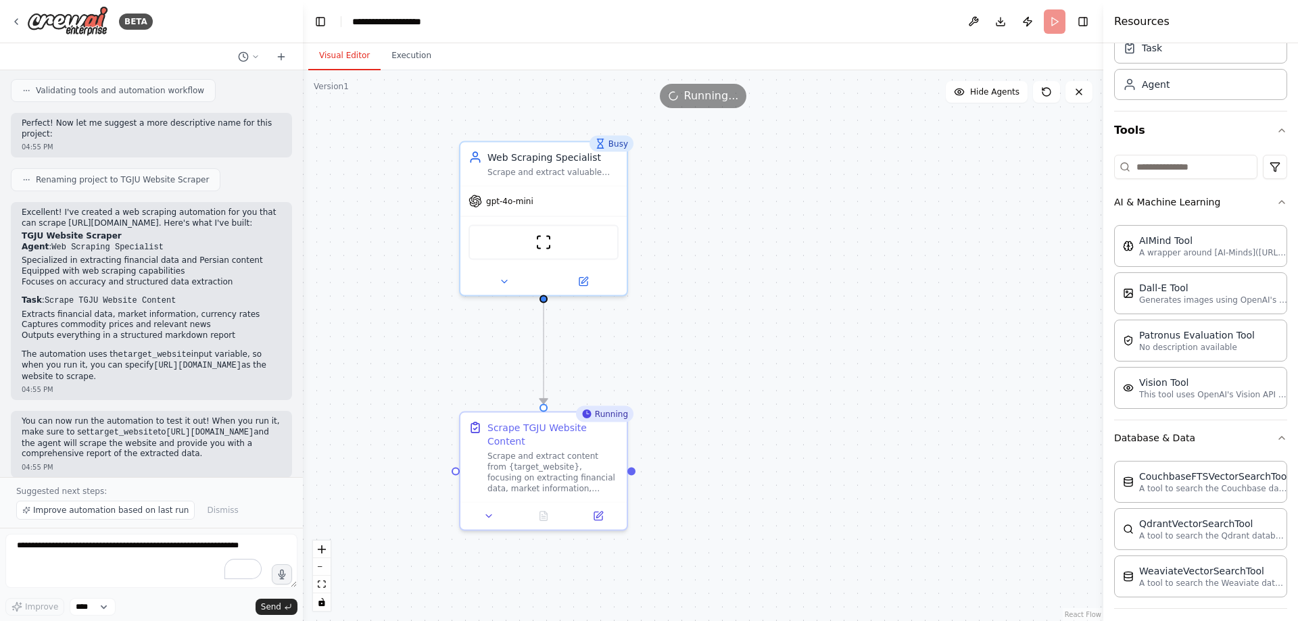
click at [693, 302] on div ".deletable-edge-delete-btn { width: 20px; height: 20px; border: 0px solid #ffff…" at bounding box center [703, 345] width 800 height 551
click at [495, 285] on button at bounding box center [504, 279] width 76 height 16
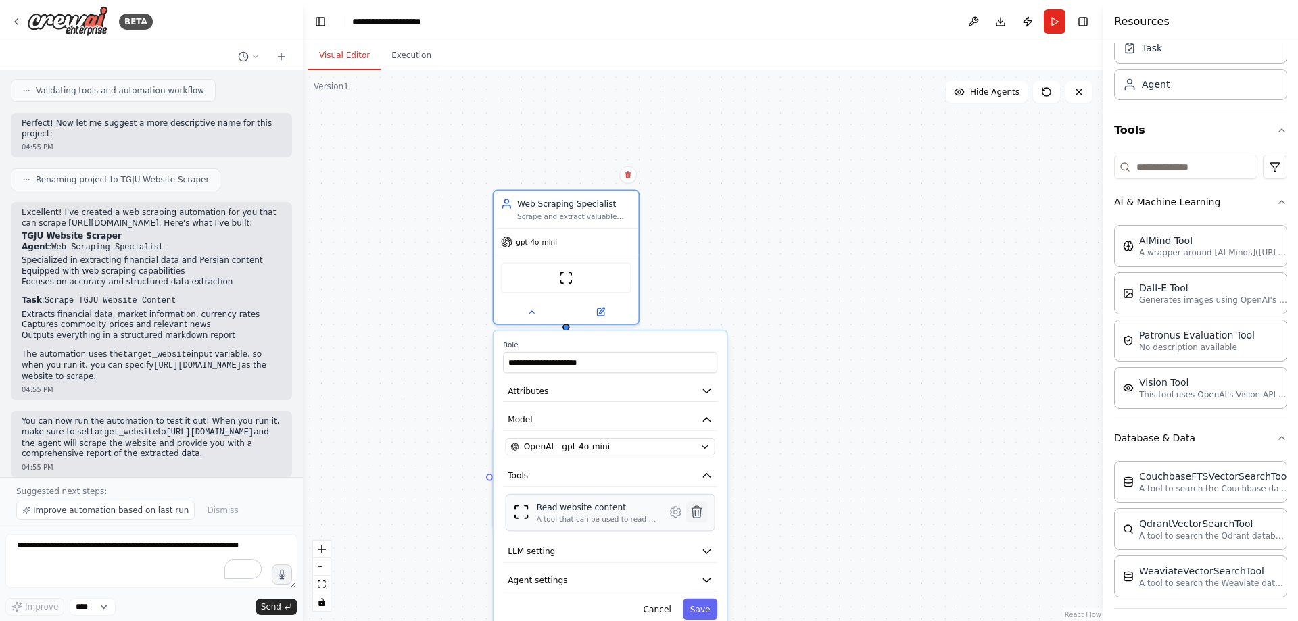
click at [697, 513] on icon at bounding box center [695, 511] width 9 height 11
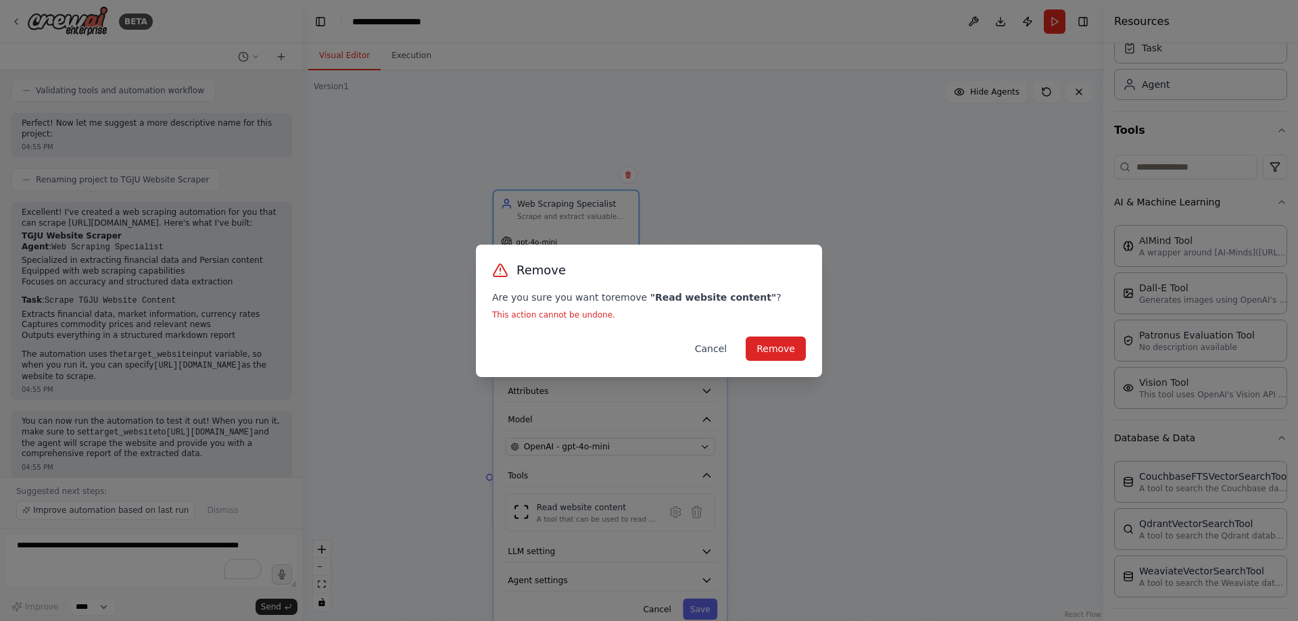
click at [725, 347] on button "Cancel" at bounding box center [710, 349] width 53 height 24
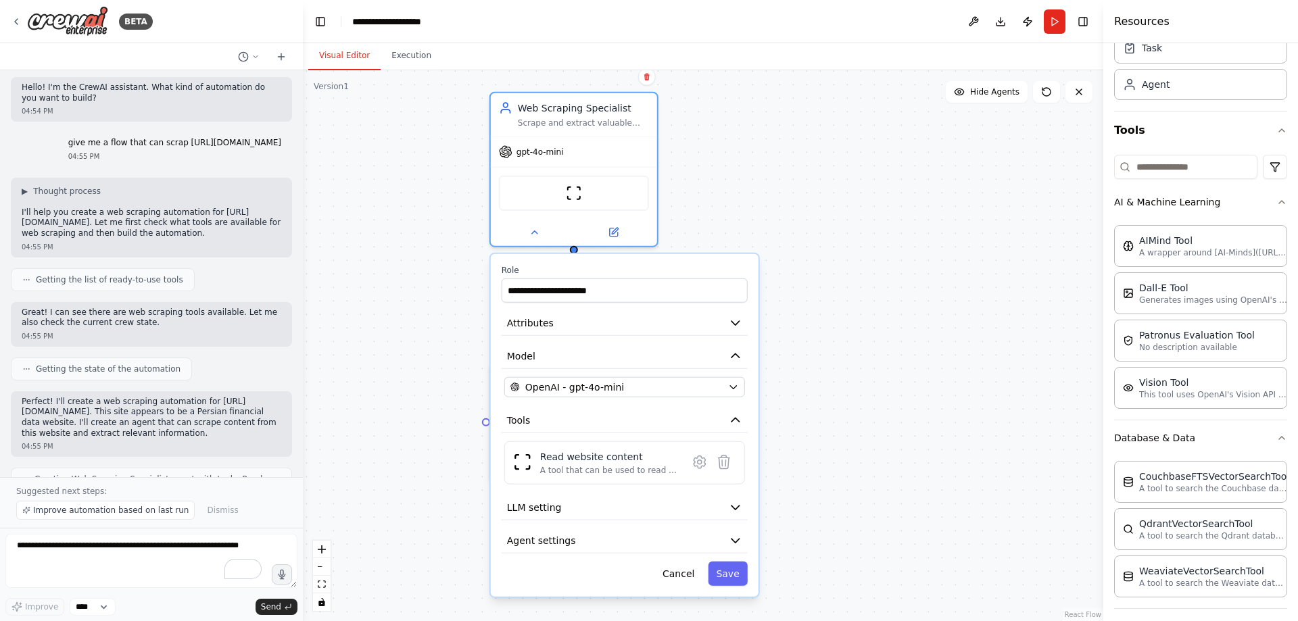
scroll to position [0, 0]
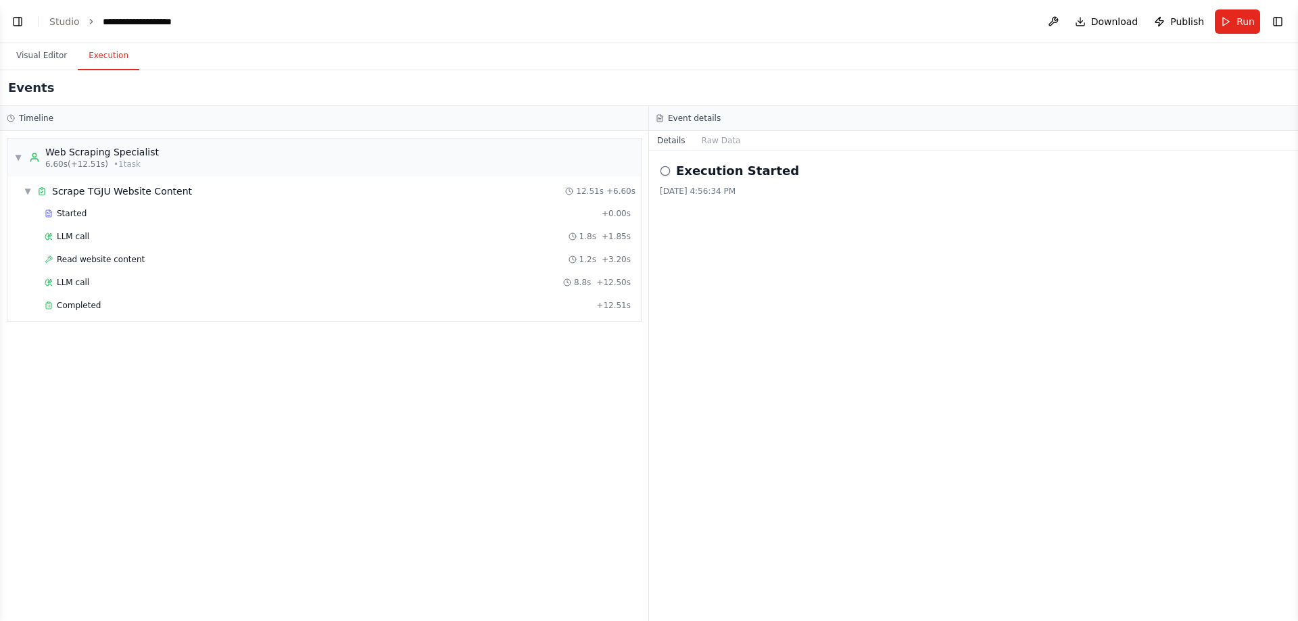
click at [106, 59] on button "Execution" at bounding box center [109, 56] width 62 height 28
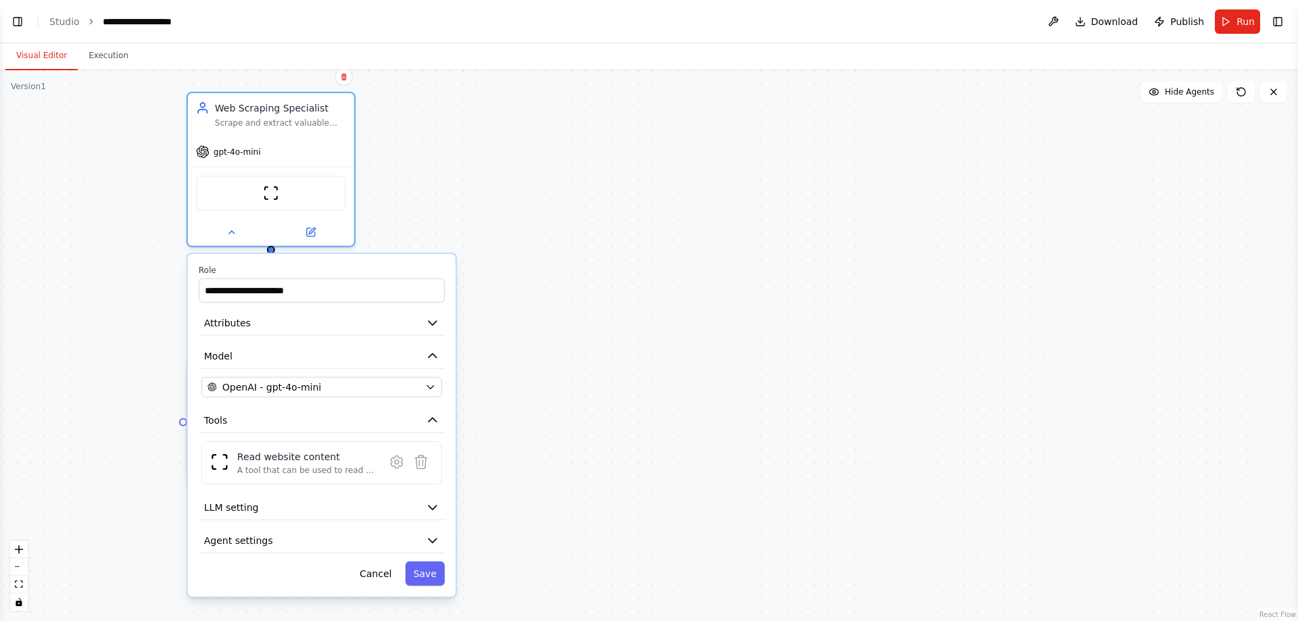
click at [36, 55] on button "Visual Editor" at bounding box center [41, 56] width 72 height 28
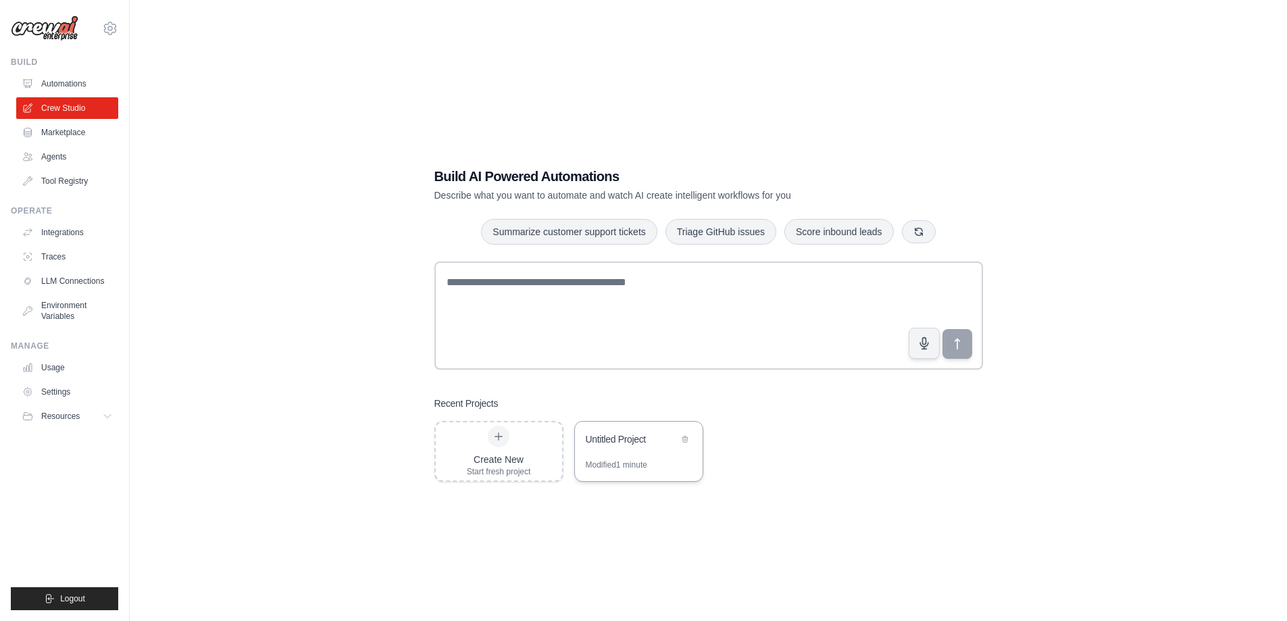
click at [664, 461] on div "Modified 1 minute" at bounding box center [639, 471] width 128 height 22
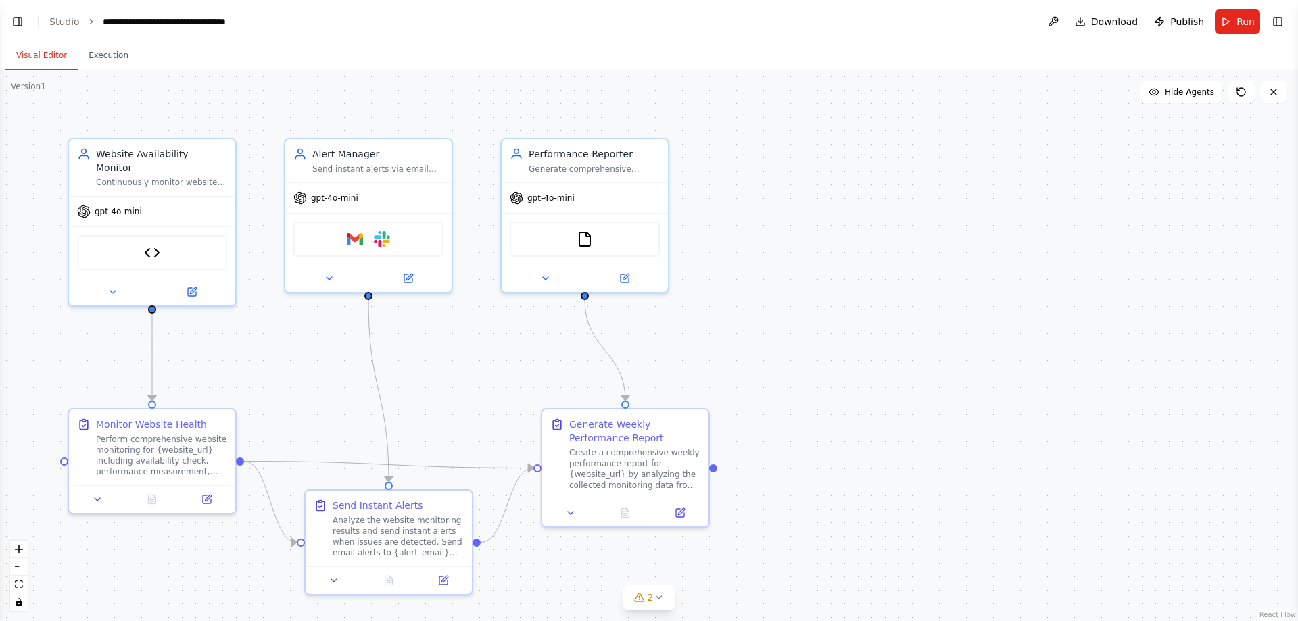
scroll to position [1422, 0]
click at [192, 285] on icon at bounding box center [193, 288] width 6 height 6
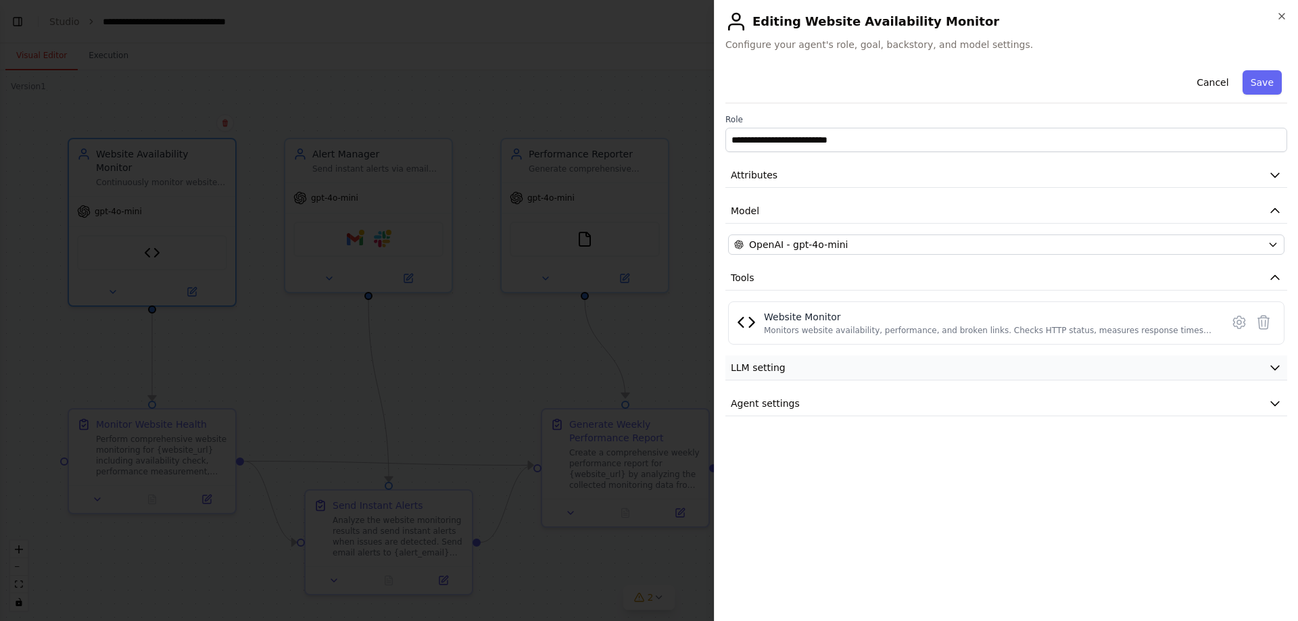
click at [862, 372] on button "LLM setting" at bounding box center [1006, 367] width 562 height 25
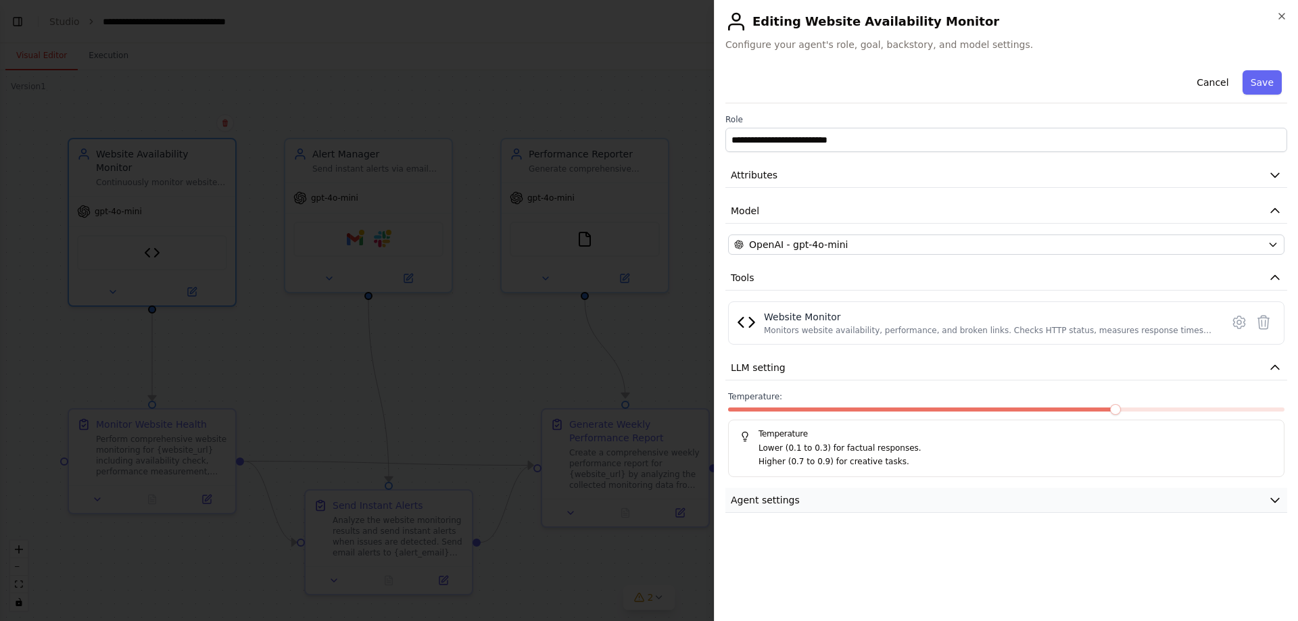
click at [873, 510] on button "Agent settings" at bounding box center [1006, 500] width 562 height 25
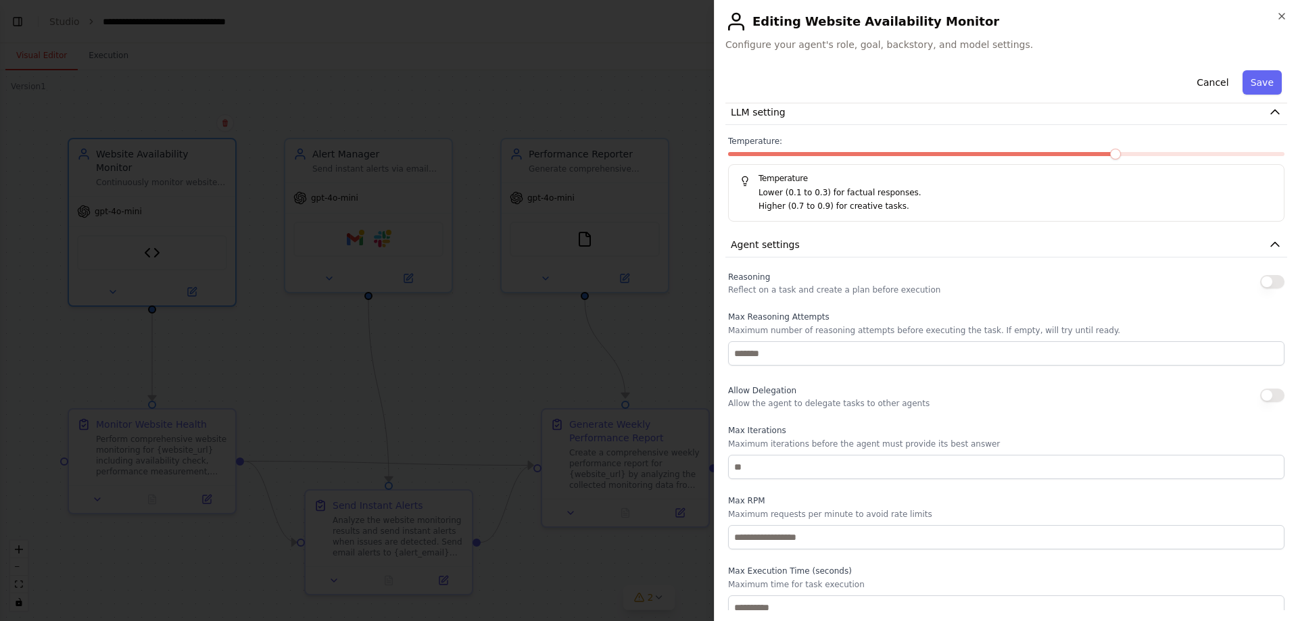
scroll to position [265, 0]
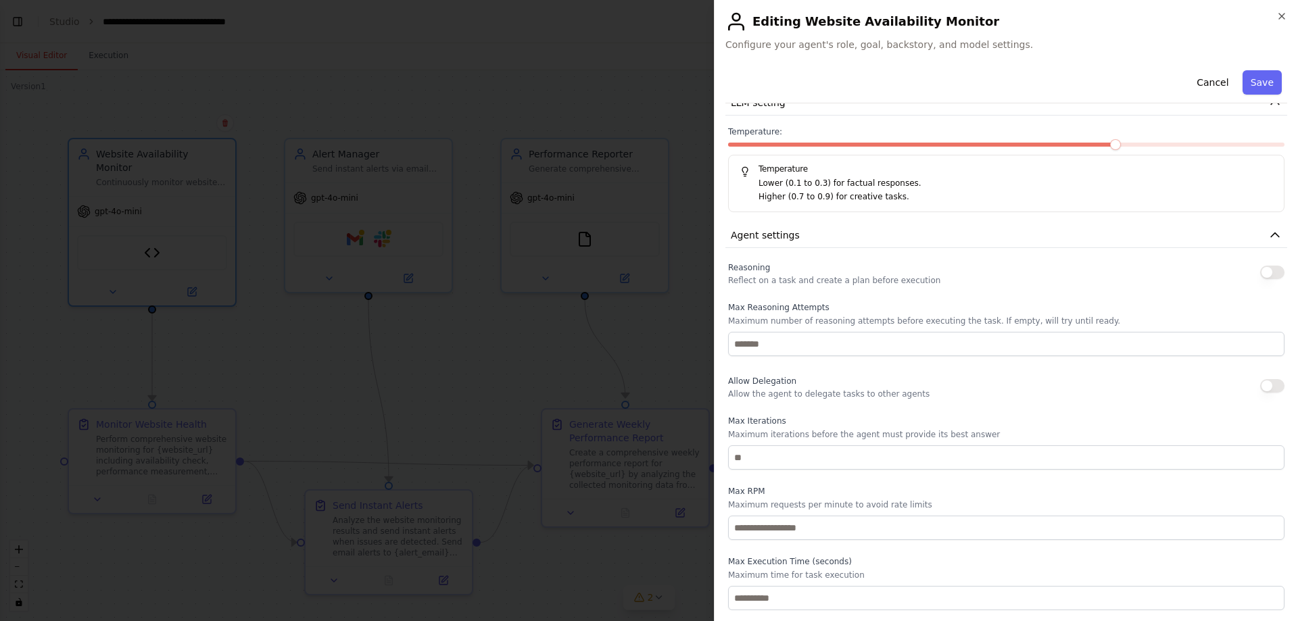
click at [390, 447] on div at bounding box center [649, 310] width 1298 height 621
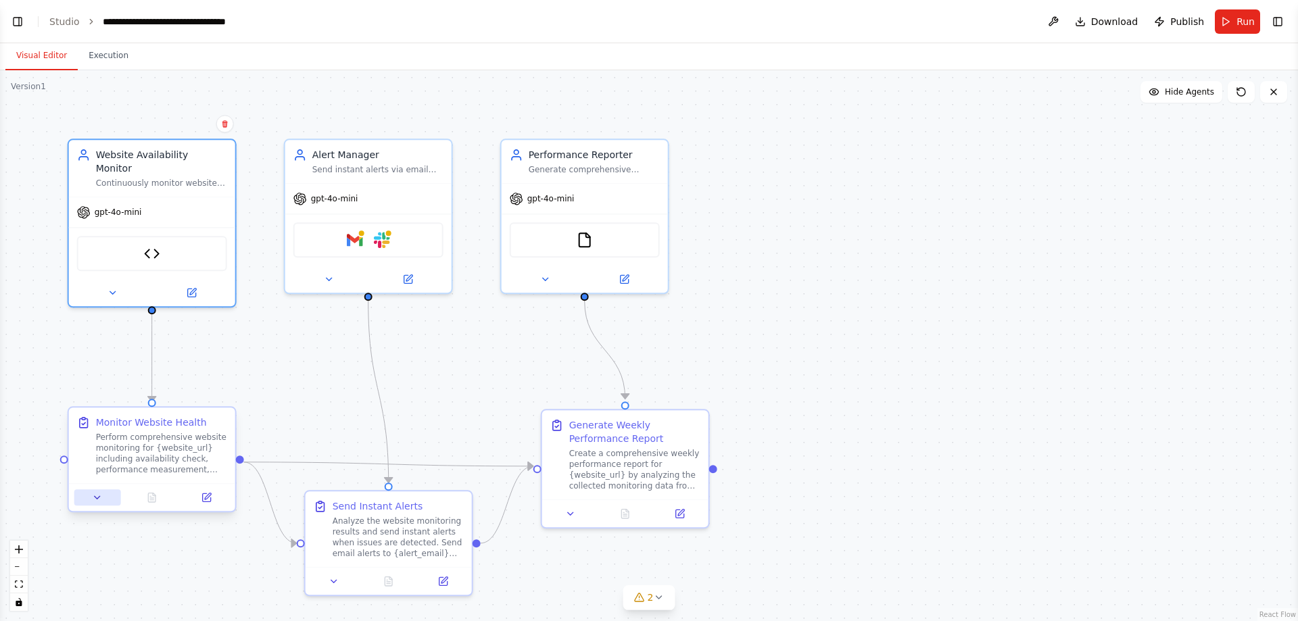
click at [103, 493] on button at bounding box center [97, 497] width 47 height 16
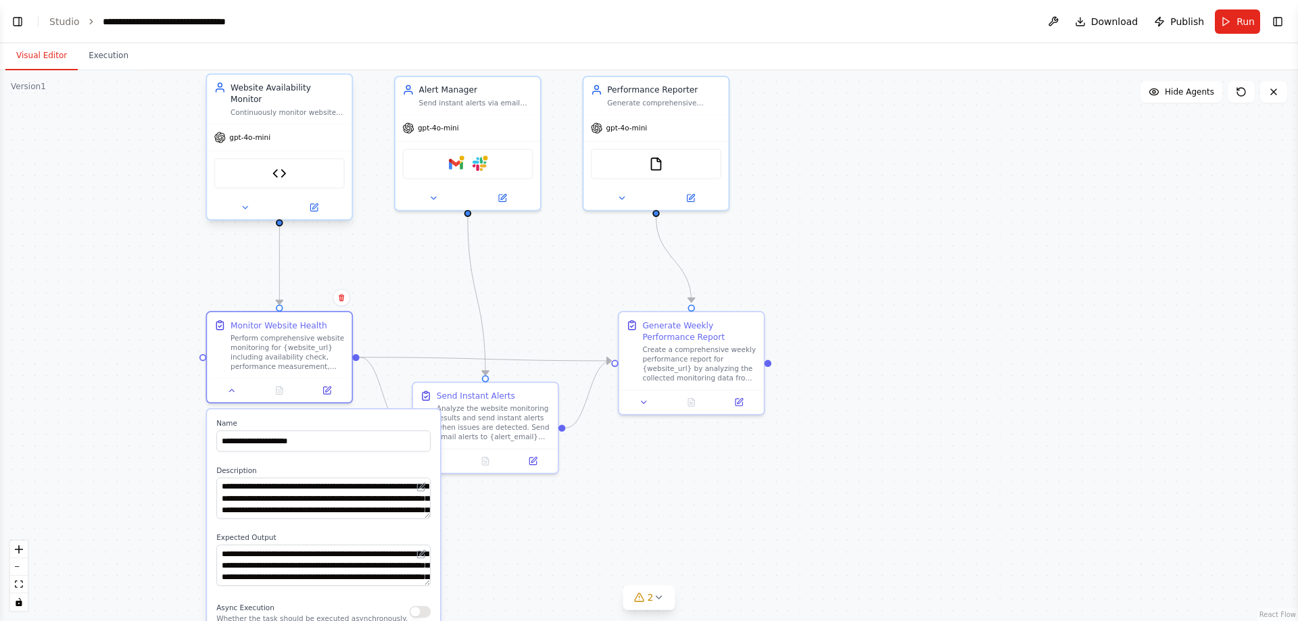
drag, startPoint x: 160, startPoint y: 321, endPoint x: 336, endPoint y: 165, distance: 235.1
click at [358, 210] on div ".deletable-edge-delete-btn { width: 20px; height: 20px; border: 0px solid #ffff…" at bounding box center [649, 345] width 1298 height 551
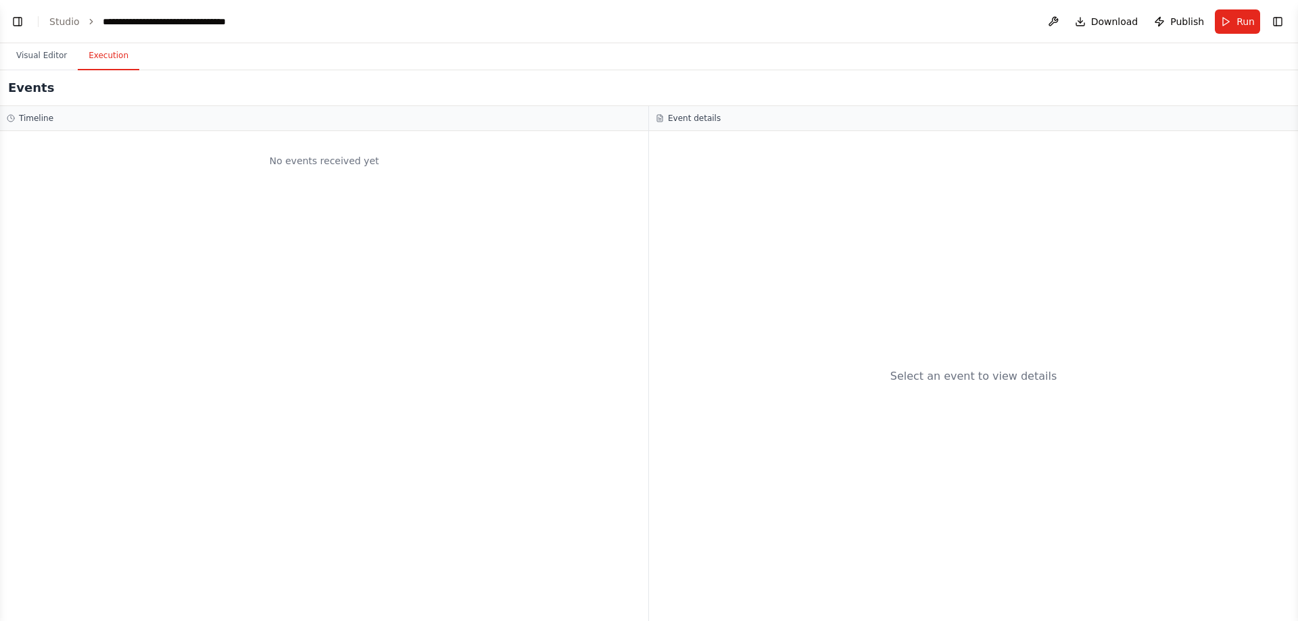
click at [106, 53] on button "Execution" at bounding box center [109, 56] width 62 height 28
click at [28, 41] on header "**********" at bounding box center [649, 21] width 1298 height 43
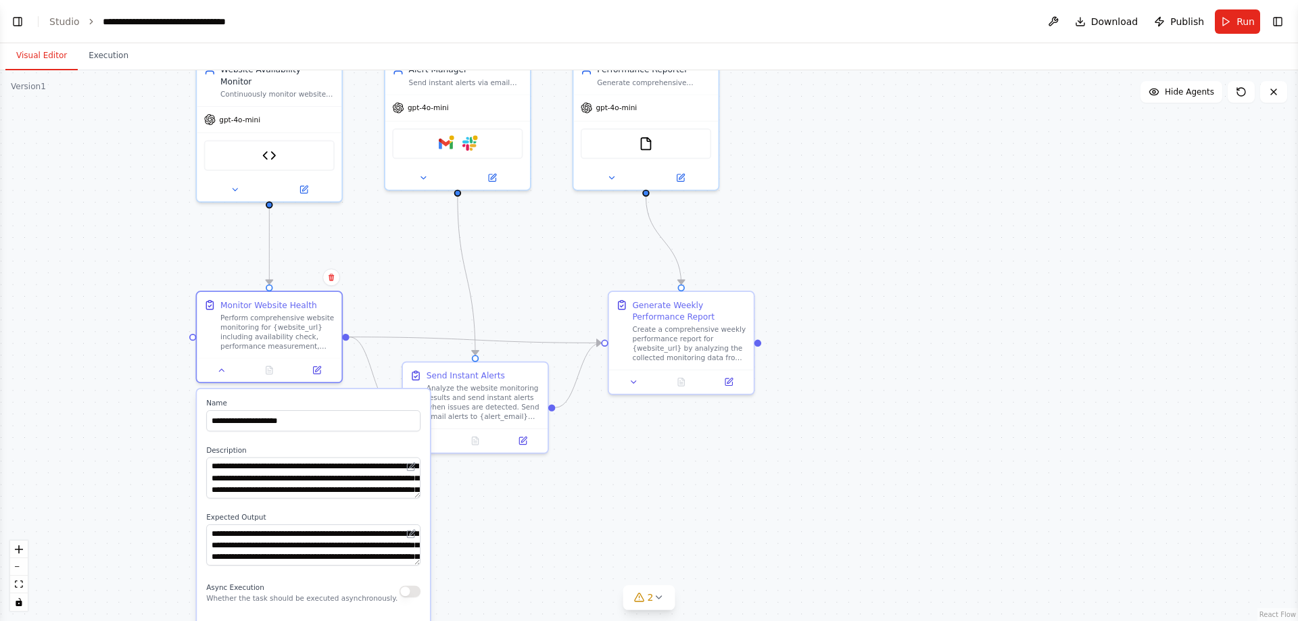
click at [43, 63] on button "Visual Editor" at bounding box center [41, 56] width 72 height 28
